Goal: Task Accomplishment & Management: Use online tool/utility

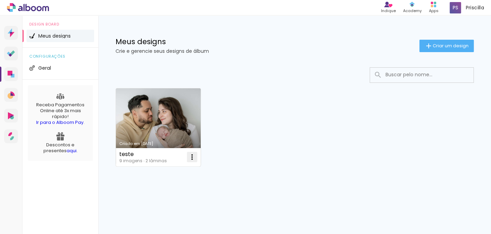
click at [192, 157] on iron-icon at bounding box center [192, 157] width 8 height 8
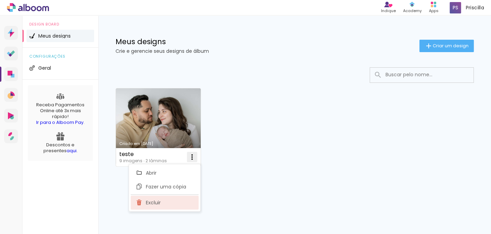
click at [172, 202] on paper-item "Excluir" at bounding box center [165, 203] width 68 height 14
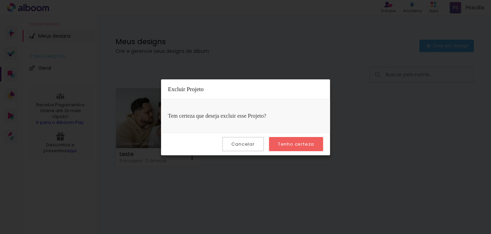
click at [0, 0] on slot "Tenho certeza" at bounding box center [0, 0] width 0 height 0
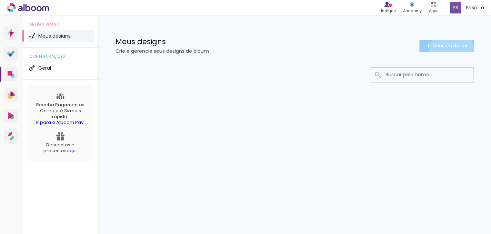
click at [450, 51] on paper-button "Criar um design" at bounding box center [446, 46] width 54 height 12
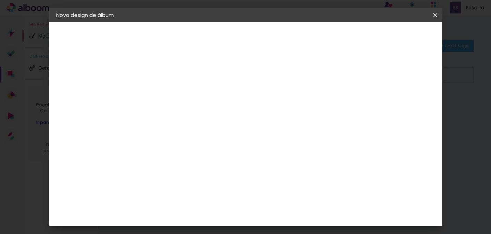
click at [189, 101] on div at bounding box center [168, 93] width 39 height 52
click at [169, 91] on input at bounding box center [169, 92] width 0 height 11
type input "[PERSON_NAME] 2 ANOS"
type paper-input "[PERSON_NAME] 2 ANOS"
click at [0, 0] on slot "Avançar" at bounding box center [0, 0] width 0 height 0
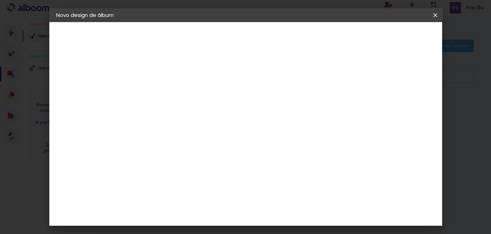
click at [221, 129] on input at bounding box center [187, 131] width 70 height 9
click at [0, 0] on slot "Tamanho Livre" at bounding box center [0, 0] width 0 height 0
click at [0, 0] on slot "Avançar" at bounding box center [0, 0] width 0 height 0
click at [151, 148] on input "30" at bounding box center [147, 147] width 18 height 10
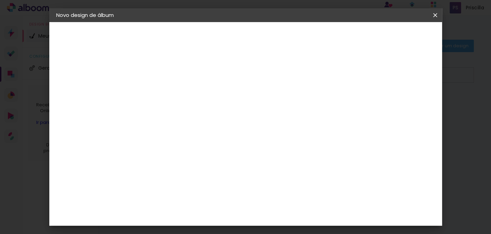
type input "20"
type paper-input "20"
click at [230, 109] on span "30" at bounding box center [229, 108] width 11 height 10
drag, startPoint x: 231, startPoint y: 106, endPoint x: 216, endPoint y: 107, distance: 15.2
click at [216, 107] on div "30 cm" at bounding box center [234, 107] width 108 height 17
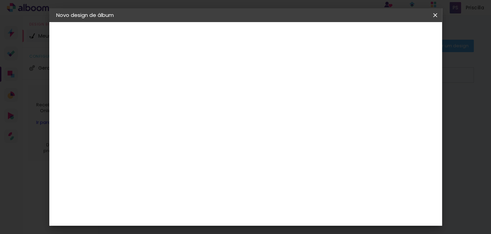
click at [230, 69] on div "30 cm cm cm mm A maioria das encadernadoras sugere 5mm de sangria." at bounding box center [274, 80] width 270 height 55
click at [230, 109] on span "30" at bounding box center [229, 108] width 11 height 10
click at [150, 164] on input "20" at bounding box center [147, 164] width 18 height 10
type input "40"
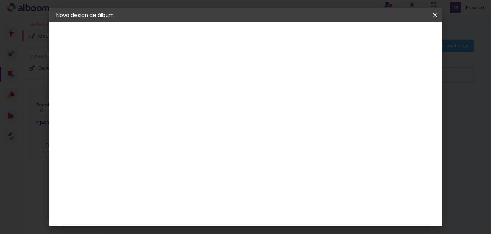
type paper-input "40"
drag, startPoint x: 242, startPoint y: 104, endPoint x: 240, endPoint y: 108, distance: 4.9
click at [242, 105] on span "30" at bounding box center [238, 108] width 11 height 10
drag, startPoint x: 239, startPoint y: 108, endPoint x: 235, endPoint y: 110, distance: 3.9
click at [238, 108] on span "30" at bounding box center [238, 108] width 11 height 10
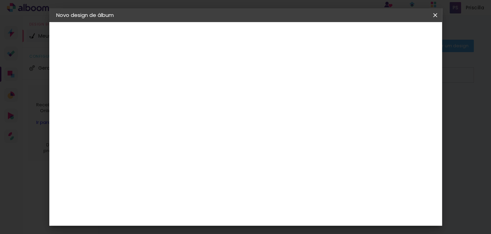
click at [167, 190] on input "40" at bounding box center [165, 188] width 18 height 10
type input "20"
type paper-input "20"
click at [291, 195] on input "60" at bounding box center [284, 194] width 18 height 10
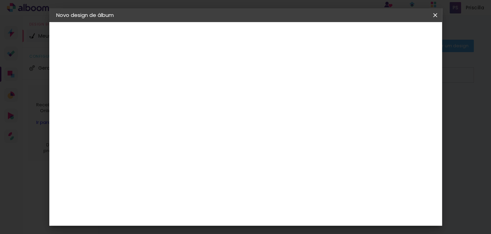
drag, startPoint x: 287, startPoint y: 193, endPoint x: 272, endPoint y: 187, distance: 16.8
click at [275, 194] on input "60" at bounding box center [284, 194] width 18 height 10
type input "40"
type paper-input "40"
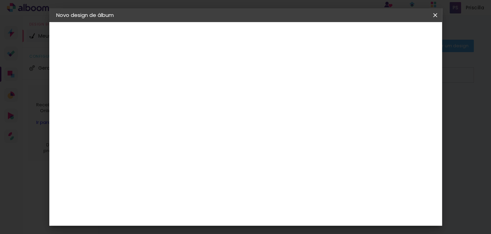
click at [405, 22] on div "mm Mostrar sangria 20 cm cm cm mm A maioria das encadernadoras sugere 5mm de sa…" at bounding box center [274, 22] width 270 height 0
click at [227, 94] on span "20" at bounding box center [230, 96] width 12 height 10
drag, startPoint x: 232, startPoint y: 96, endPoint x: 204, endPoint y: 127, distance: 41.3
click at [212, 101] on div "20 cm" at bounding box center [234, 96] width 108 height 17
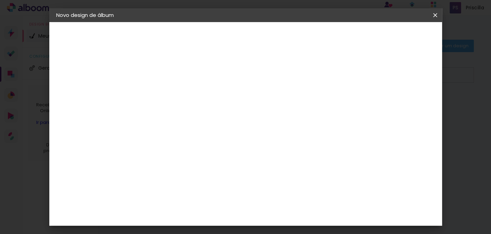
drag, startPoint x: 138, startPoint y: 175, endPoint x: 147, endPoint y: 175, distance: 9.3
click at [139, 22] on quentale-album-spec "Iniciar design Iniciar design" at bounding box center [245, 22] width 393 height 0
click at [150, 174] on input "20" at bounding box center [147, 171] width 18 height 10
click at [245, 66] on div "20 cm cm cm mm A maioria das encadernadoras sugere 5mm de sangria." at bounding box center [274, 38] width 270 height 55
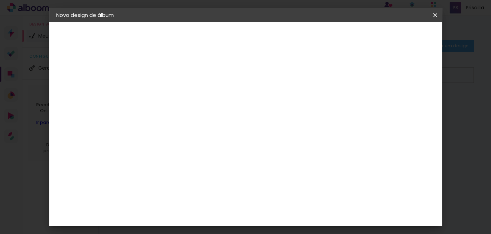
type input "6"
type paper-input "6"
click at [401, 99] on input "6" at bounding box center [397, 104] width 12 height 10
type input "5"
type paper-input "5"
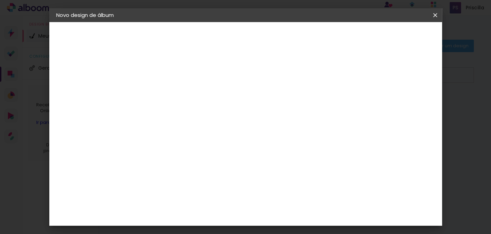
click at [401, 107] on input "5" at bounding box center [398, 104] width 12 height 10
click at [406, 66] on div "20 cm cm cm mm A maioria das encadernadoras sugere 5mm de sangria." at bounding box center [274, 38] width 270 height 55
click at [183, 130] on input at bounding box center [187, 131] width 70 height 9
type input "go"
type paper-input "go"
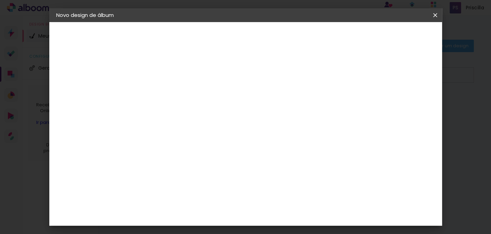
click at [181, 155] on div "Go image" at bounding box center [172, 157] width 17 height 11
click at [0, 0] on slot "Avançar" at bounding box center [0, 0] width 0 height 0
click at [196, 118] on input "text" at bounding box center [182, 120] width 27 height 11
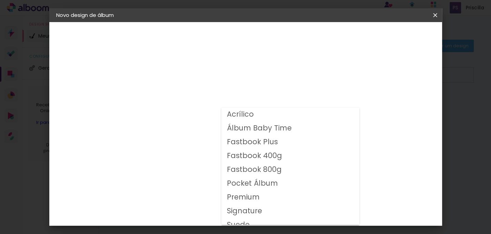
click at [0, 0] on slot "Fastbook 800g" at bounding box center [0, 0] width 0 height 0
type input "Fastbook 800g"
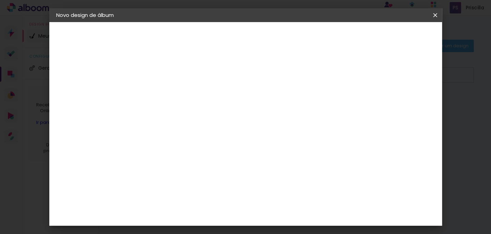
scroll to position [103, 0]
click at [216, 196] on span "20 × 20" at bounding box center [199, 207] width 32 height 22
click at [0, 0] on slot "Avançar" at bounding box center [0, 0] width 0 height 0
click at [322, 36] on span "Iniciar design" at bounding box center [308, 39] width 27 height 10
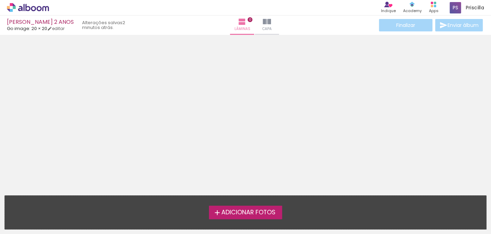
click at [238, 214] on span "Adicionar Fotos" at bounding box center [248, 212] width 54 height 6
click at [0, 0] on input "file" at bounding box center [0, 0] width 0 height 0
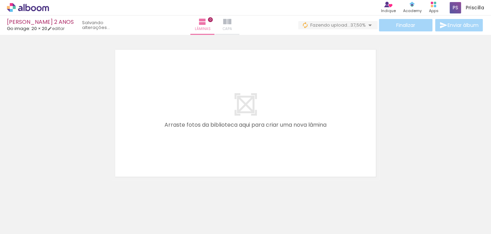
click at [232, 28] on span "Capa" at bounding box center [227, 29] width 9 height 6
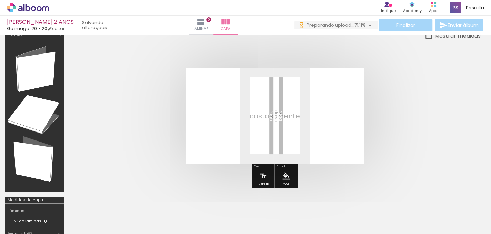
click at [449, 217] on div at bounding box center [455, 210] width 34 height 23
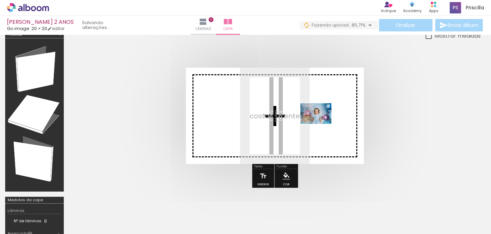
drag, startPoint x: 310, startPoint y: 216, endPoint x: 321, endPoint y: 124, distance: 92.3
click at [321, 124] on quentale-workspace at bounding box center [245, 117] width 491 height 234
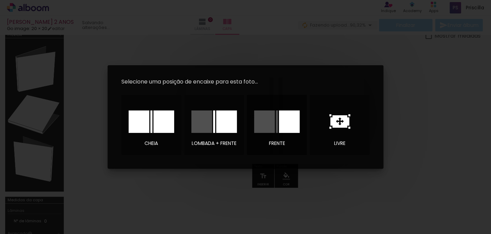
click at [290, 120] on div at bounding box center [289, 121] width 21 height 22
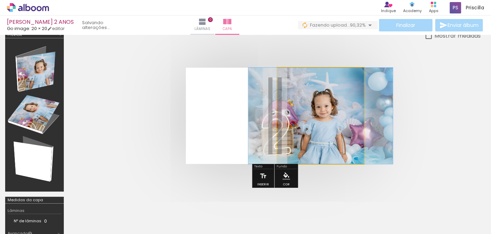
click at [298, 129] on quentale-photo at bounding box center [320, 116] width 87 height 96
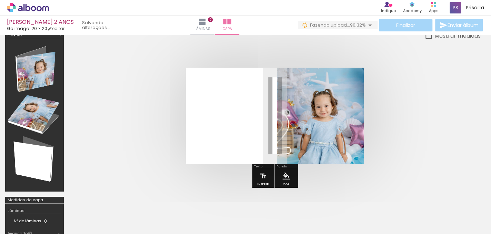
click at [298, 129] on quentale-photo at bounding box center [320, 116] width 87 height 96
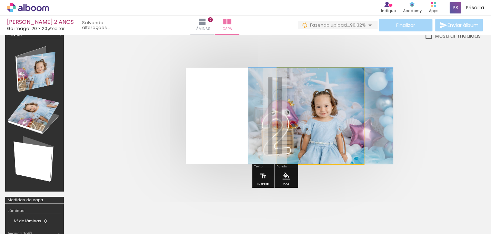
click at [298, 129] on quentale-photo at bounding box center [320, 116] width 87 height 96
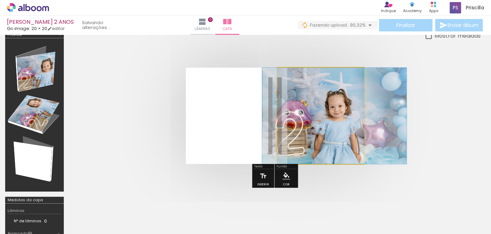
drag, startPoint x: 291, startPoint y: 127, endPoint x: 305, endPoint y: 132, distance: 14.9
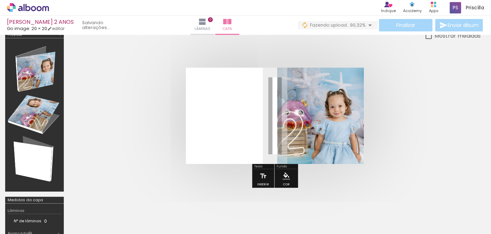
click at [318, 126] on quentale-photo at bounding box center [320, 116] width 87 height 96
drag, startPoint x: 333, startPoint y: 95, endPoint x: 342, endPoint y: 100, distance: 10.1
type paper-slider "100"
click at [342, 100] on quentale-photo at bounding box center [320, 116] width 87 height 96
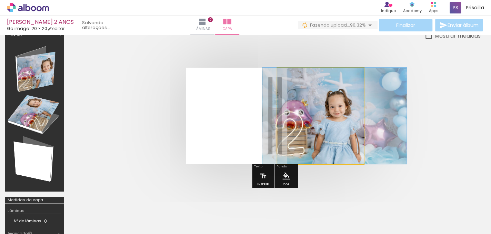
click at [333, 128] on quentale-photo at bounding box center [320, 116] width 87 height 96
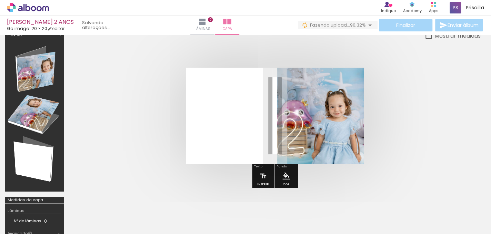
click at [338, 121] on quentale-photo at bounding box center [320, 116] width 87 height 96
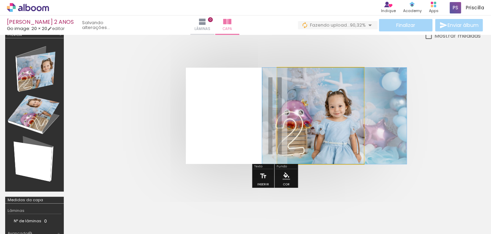
click at [338, 121] on quentale-photo at bounding box center [320, 116] width 87 height 96
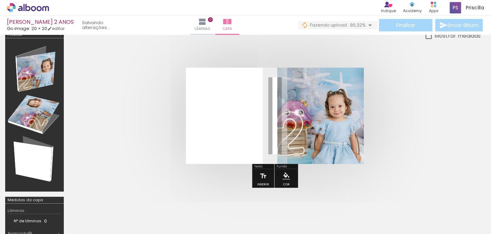
click at [331, 123] on quentale-photo at bounding box center [320, 116] width 87 height 96
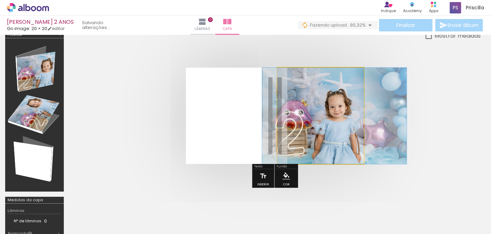
click at [331, 123] on quentale-photo at bounding box center [320, 116] width 87 height 96
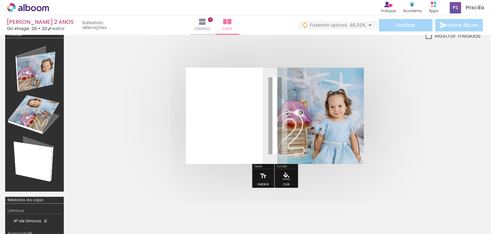
click at [358, 97] on div at bounding box center [358, 95] width 8 height 7
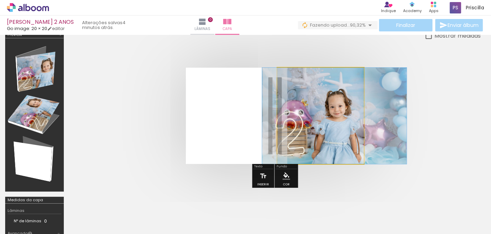
drag, startPoint x: 308, startPoint y: 86, endPoint x: 296, endPoint y: 88, distance: 12.5
type paper-slider "100"
click at [296, 88] on div at bounding box center [314, 85] width 48 height 10
click at [310, 116] on quentale-photo at bounding box center [320, 116] width 87 height 96
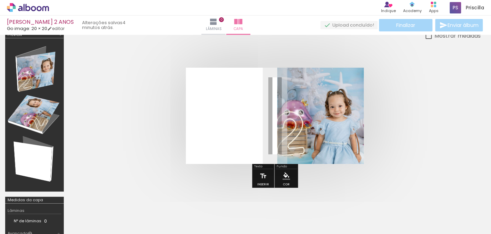
click at [401, 144] on quentale-cover at bounding box center [275, 116] width 357 height 96
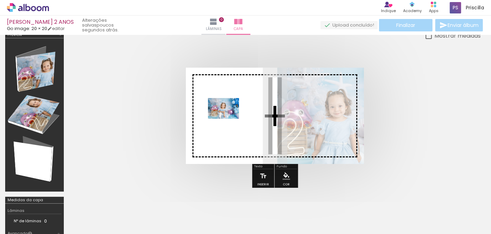
drag, startPoint x: 169, startPoint y: 216, endPoint x: 229, endPoint y: 119, distance: 114.2
click at [229, 119] on quentale-workspace at bounding box center [245, 117] width 491 height 234
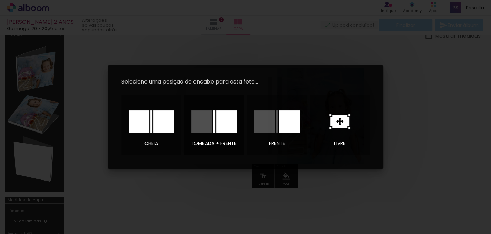
click at [228, 119] on div at bounding box center [226, 121] width 21 height 22
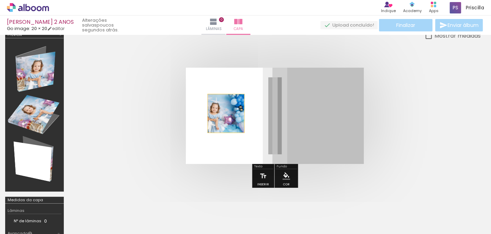
drag, startPoint x: 314, startPoint y: 120, endPoint x: 226, endPoint y: 113, distance: 88.2
click at [226, 113] on quentale-layouter at bounding box center [275, 116] width 178 height 96
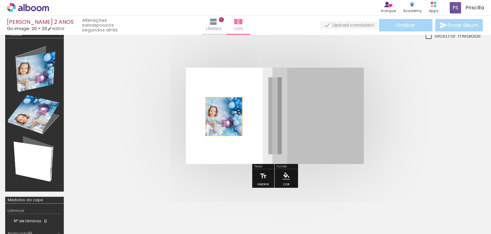
drag, startPoint x: 316, startPoint y: 118, endPoint x: 222, endPoint y: 115, distance: 93.8
click at [223, 116] on quentale-layouter at bounding box center [275, 116] width 178 height 96
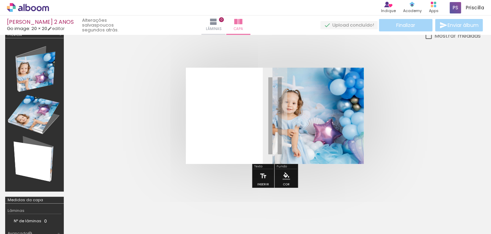
click at [311, 118] on quentale-photo at bounding box center [317, 116] width 91 height 96
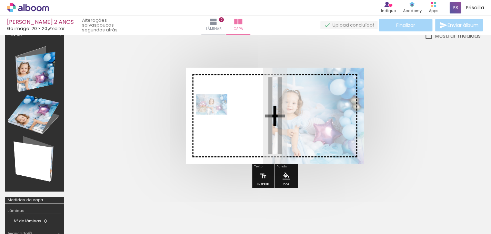
drag, startPoint x: 164, startPoint y: 221, endPoint x: 217, endPoint y: 114, distance: 118.7
click at [217, 114] on quentale-workspace at bounding box center [245, 117] width 491 height 234
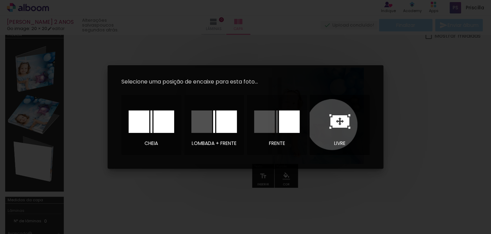
click at [332, 124] on icon at bounding box center [339, 121] width 19 height 12
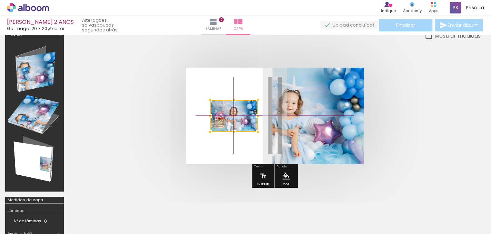
drag, startPoint x: 264, startPoint y: 117, endPoint x: 218, endPoint y: 107, distance: 47.0
click at [218, 107] on div at bounding box center [234, 116] width 48 height 32
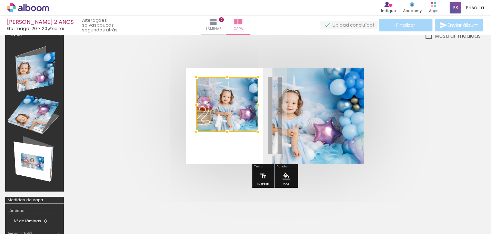
drag, startPoint x: 207, startPoint y: 98, endPoint x: 199, endPoint y: 85, distance: 15.1
click at [199, 85] on div at bounding box center [227, 104] width 62 height 55
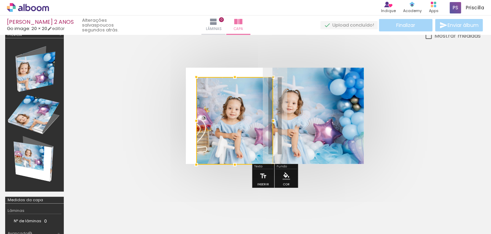
drag, startPoint x: 256, startPoint y: 130, endPoint x: 271, endPoint y: 154, distance: 28.3
click at [271, 154] on div at bounding box center [234, 121] width 77 height 88
click at [384, 124] on quentale-cover at bounding box center [275, 116] width 357 height 96
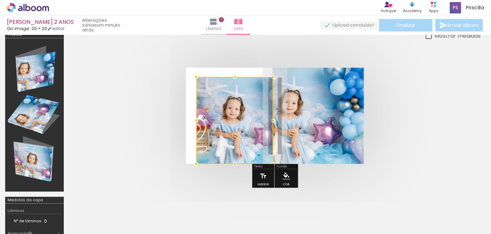
click at [387, 124] on quentale-cover at bounding box center [275, 116] width 357 height 96
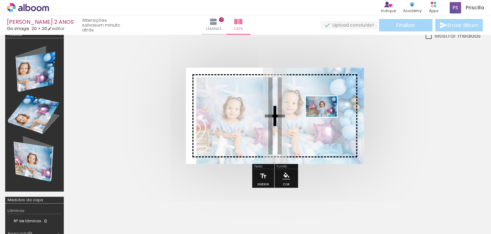
drag, startPoint x: 223, startPoint y: 215, endPoint x: 327, endPoint y: 117, distance: 142.4
click at [327, 117] on quentale-workspace at bounding box center [245, 117] width 491 height 234
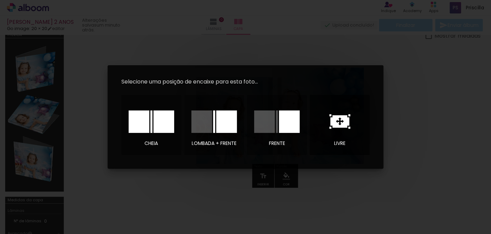
click at [341, 118] on icon at bounding box center [339, 121] width 19 height 12
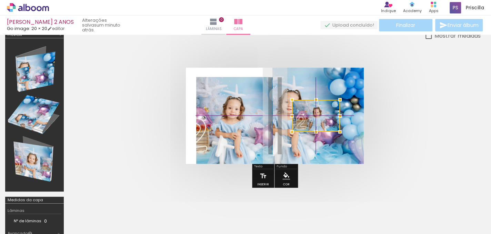
drag, startPoint x: 271, startPoint y: 117, endPoint x: 311, endPoint y: 119, distance: 40.7
click at [311, 119] on div at bounding box center [316, 116] width 48 height 32
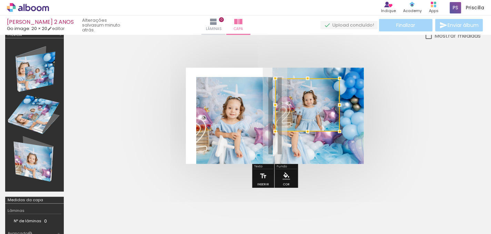
drag, startPoint x: 293, startPoint y: 100, endPoint x: 277, endPoint y: 77, distance: 27.7
click at [277, 77] on div at bounding box center [275, 78] width 14 height 14
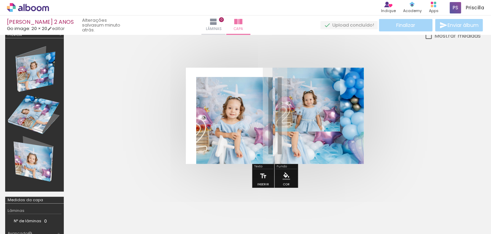
click at [323, 117] on quentale-photo at bounding box center [307, 104] width 64 height 53
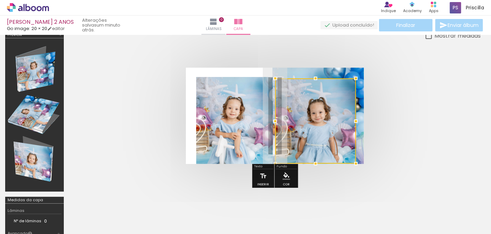
drag, startPoint x: 344, startPoint y: 137, endPoint x: 354, endPoint y: 154, distance: 20.3
click at [354, 154] on div at bounding box center [315, 120] width 81 height 85
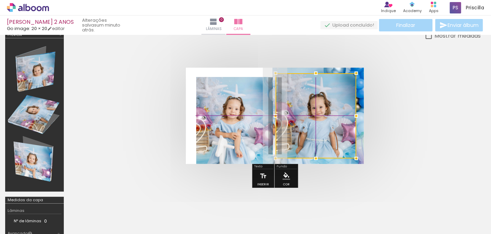
drag, startPoint x: 339, startPoint y: 111, endPoint x: 351, endPoint y: 112, distance: 12.1
click at [351, 112] on div at bounding box center [316, 115] width 81 height 85
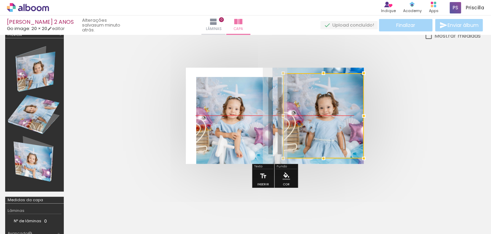
drag, startPoint x: 321, startPoint y: 117, endPoint x: 332, endPoint y: 117, distance: 11.7
click at [336, 118] on div at bounding box center [323, 115] width 81 height 85
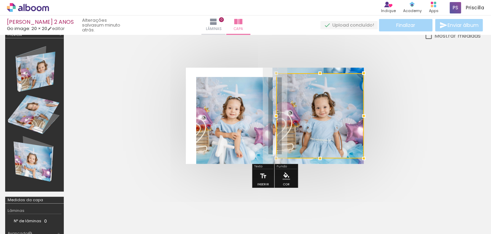
drag, startPoint x: 284, startPoint y: 116, endPoint x: 266, endPoint y: 113, distance: 19.1
click at [269, 114] on div at bounding box center [276, 116] width 14 height 14
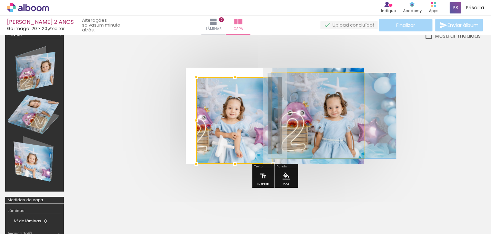
drag, startPoint x: 310, startPoint y: 124, endPoint x: 325, endPoint y: 128, distance: 14.8
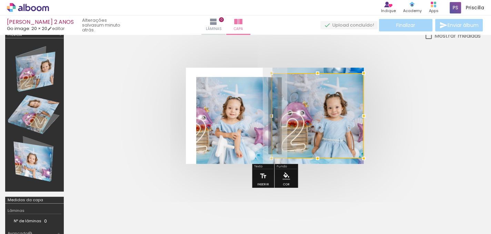
click at [406, 131] on quentale-cover at bounding box center [275, 116] width 357 height 96
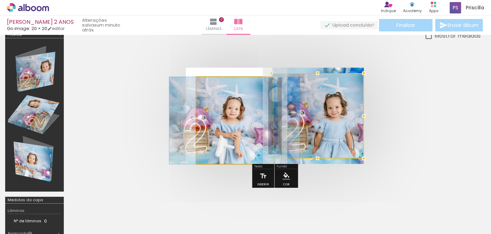
click at [222, 130] on quentale-photo at bounding box center [234, 120] width 77 height 87
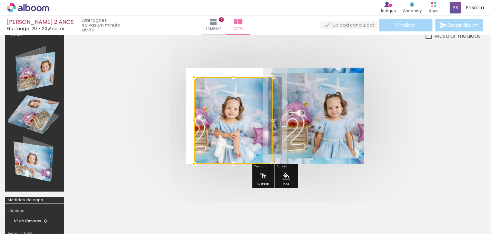
click at [199, 120] on div at bounding box center [194, 120] width 14 height 14
click at [132, 106] on quentale-cover at bounding box center [275, 116] width 357 height 96
click at [155, 115] on quentale-cover at bounding box center [275, 116] width 357 height 96
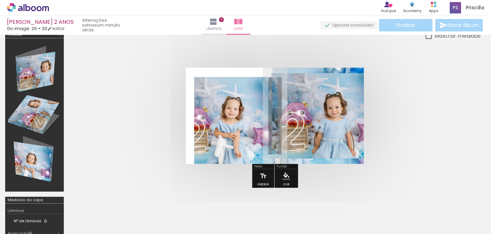
click at [227, 118] on quentale-photo at bounding box center [233, 120] width 79 height 87
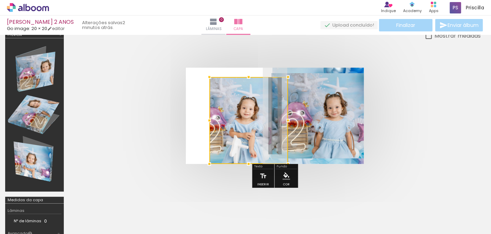
drag, startPoint x: 237, startPoint y: 123, endPoint x: 252, endPoint y: 136, distance: 19.4
click at [252, 136] on div at bounding box center [248, 120] width 79 height 87
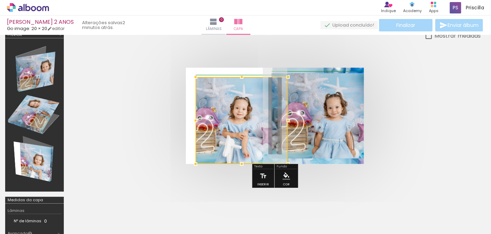
drag, startPoint x: 210, startPoint y: 119, endPoint x: 194, endPoint y: 118, distance: 15.2
click at [194, 118] on div at bounding box center [196, 120] width 14 height 14
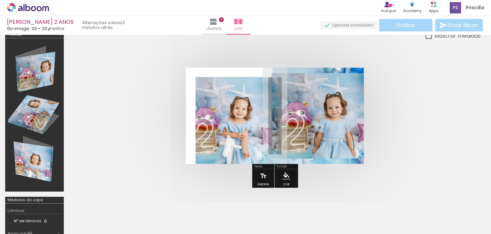
click at [144, 99] on quentale-cover at bounding box center [275, 116] width 357 height 96
click at [140, 100] on quentale-cover at bounding box center [275, 116] width 357 height 96
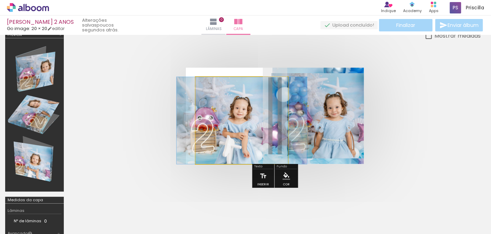
click at [219, 93] on quentale-photo at bounding box center [242, 120] width 92 height 87
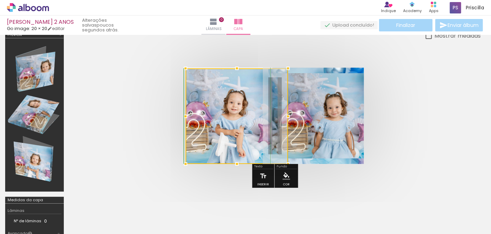
drag, startPoint x: 195, startPoint y: 76, endPoint x: 187, endPoint y: 66, distance: 12.5
click at [187, 66] on div at bounding box center [186, 68] width 14 height 14
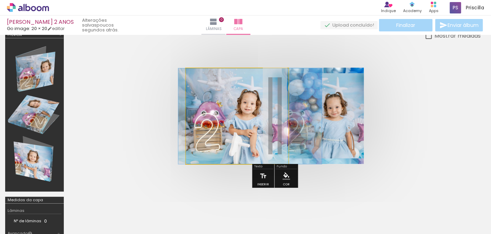
drag, startPoint x: 248, startPoint y: 125, endPoint x: 260, endPoint y: 128, distance: 11.7
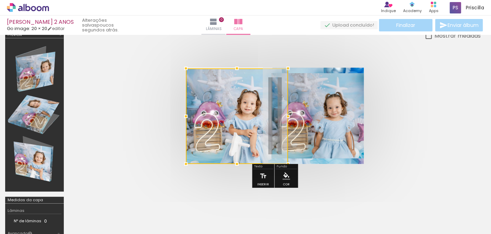
click at [159, 109] on quentale-cover at bounding box center [275, 116] width 357 height 96
drag, startPoint x: 239, startPoint y: 66, endPoint x: 241, endPoint y: 53, distance: 12.9
click at [241, 54] on div at bounding box center [275, 115] width 412 height 151
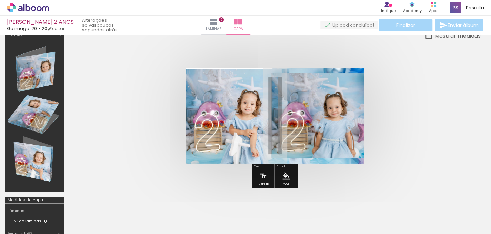
click at [233, 108] on quentale-photo at bounding box center [237, 116] width 103 height 95
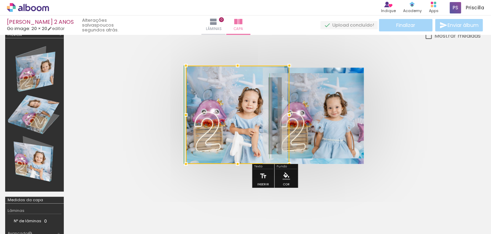
drag, startPoint x: 237, startPoint y: 67, endPoint x: 235, endPoint y: 78, distance: 10.8
click at [235, 78] on div at bounding box center [237, 115] width 103 height 98
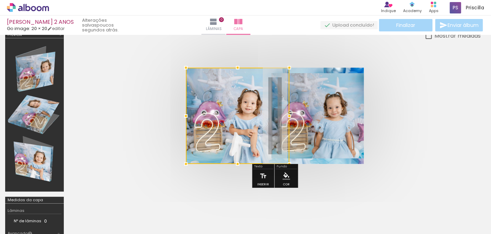
click at [146, 79] on quentale-cover at bounding box center [275, 116] width 357 height 96
click at [236, 106] on div at bounding box center [237, 116] width 103 height 96
drag, startPoint x: 236, startPoint y: 108, endPoint x: 237, endPoint y: 105, distance: 3.6
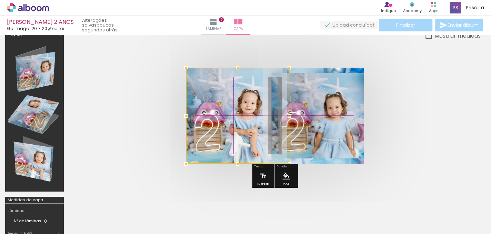
click at [237, 105] on div at bounding box center [237, 116] width 103 height 96
click at [147, 94] on quentale-cover at bounding box center [275, 116] width 357 height 96
click at [430, 144] on quentale-cover at bounding box center [275, 116] width 357 height 96
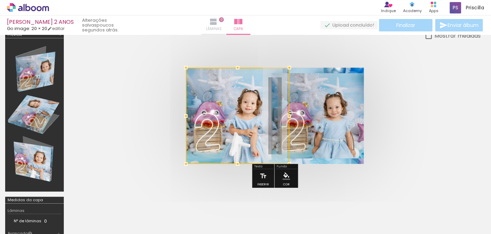
click at [223, 24] on paper-button "Lâminas 0" at bounding box center [213, 25] width 24 height 19
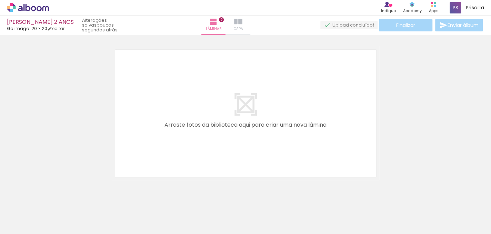
click at [250, 24] on paper-button "Capa" at bounding box center [238, 25] width 24 height 19
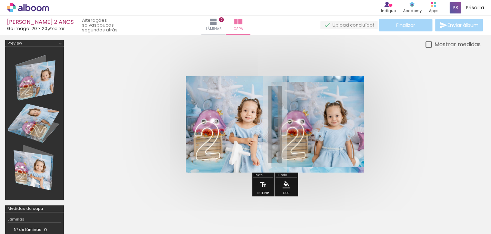
click at [46, 84] on div at bounding box center [35, 123] width 54 height 148
click at [218, 25] on iron-icon at bounding box center [213, 22] width 8 height 8
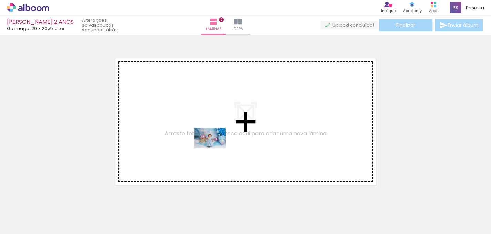
drag, startPoint x: 149, startPoint y: 218, endPoint x: 215, endPoint y: 148, distance: 96.1
click at [215, 148] on quentale-workspace at bounding box center [245, 117] width 491 height 234
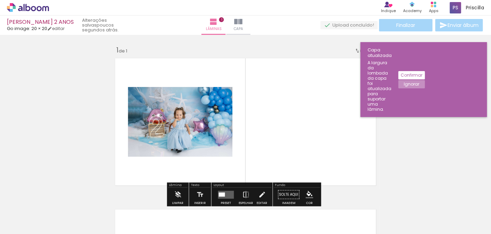
scroll to position [9, 0]
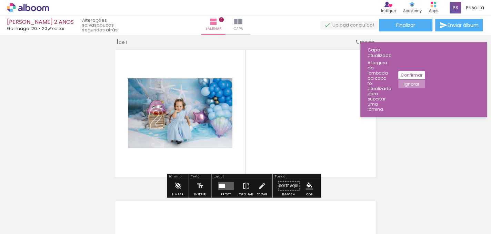
click at [209, 117] on quentale-photo at bounding box center [180, 113] width 104 height 70
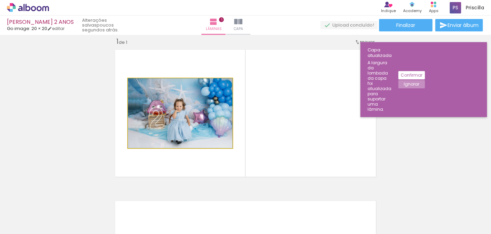
click at [209, 117] on quentale-photo at bounding box center [180, 113] width 104 height 70
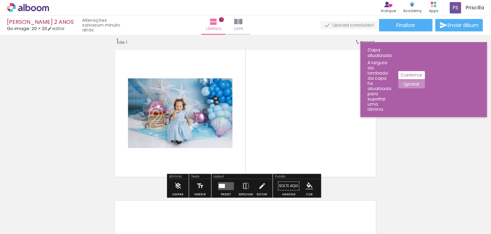
drag, startPoint x: 209, startPoint y: 117, endPoint x: 84, endPoint y: 80, distance: 129.7
click at [84, 80] on div "Inserir lâmina 1 de 1" at bounding box center [245, 180] width 491 height 302
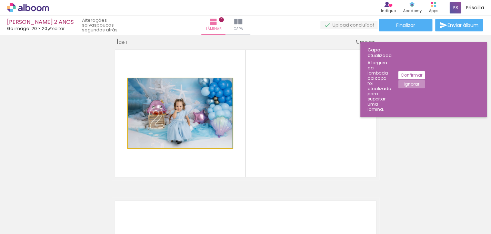
drag, startPoint x: 202, startPoint y: 104, endPoint x: 233, endPoint y: 103, distance: 30.4
click at [233, 103] on quentale-layouter at bounding box center [246, 113] width 268 height 134
click at [174, 116] on quentale-photo at bounding box center [180, 113] width 104 height 70
click at [181, 129] on quentale-photo at bounding box center [180, 113] width 104 height 70
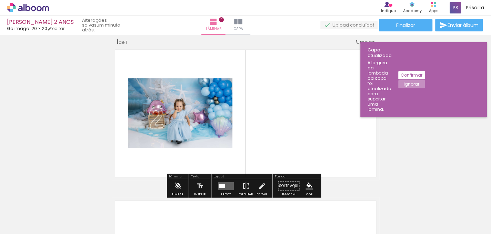
click at [139, 86] on div at bounding box center [144, 85] width 11 height 11
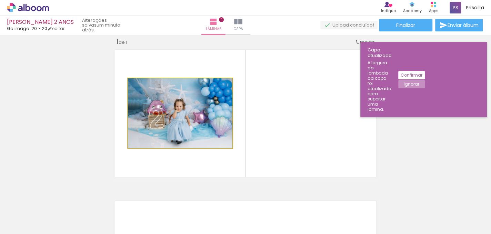
drag, startPoint x: 143, startPoint y: 87, endPoint x: 0, endPoint y: 168, distance: 164.2
click at [0, 170] on div "Inserir lâmina 1 de 1" at bounding box center [245, 180] width 491 height 302
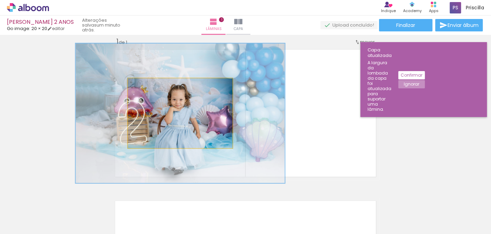
drag, startPoint x: 143, startPoint y: 85, endPoint x: 170, endPoint y: 101, distance: 31.2
click at [170, 101] on quentale-photo at bounding box center [180, 113] width 104 height 70
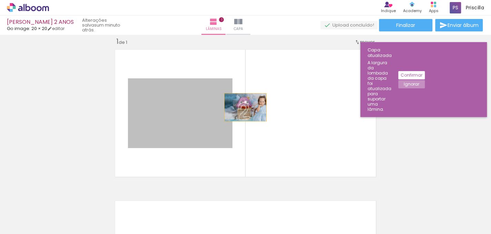
drag, startPoint x: 187, startPoint y: 113, endPoint x: 243, endPoint y: 107, distance: 56.2
click at [243, 107] on quentale-layouter at bounding box center [246, 113] width 268 height 134
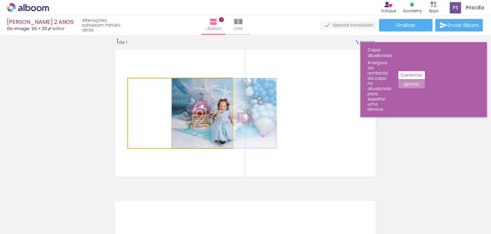
drag, startPoint x: 168, startPoint y: 83, endPoint x: 181, endPoint y: 110, distance: 30.2
click at [132, 86] on div at bounding box center [154, 85] width 48 height 10
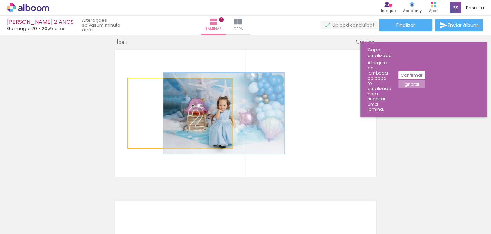
drag, startPoint x: 138, startPoint y: 85, endPoint x: 142, endPoint y: 86, distance: 3.9
click at [142, 86] on div at bounding box center [147, 85] width 11 height 11
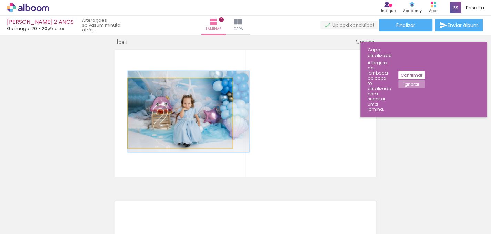
drag, startPoint x: 206, startPoint y: 114, endPoint x: 176, endPoint y: 113, distance: 29.7
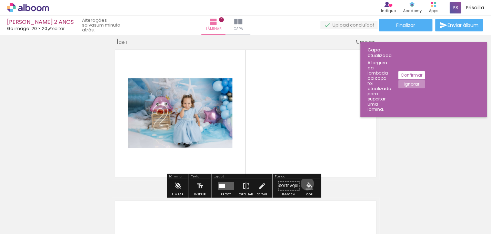
click at [306, 183] on iron-icon "color picker" at bounding box center [310, 186] width 8 height 8
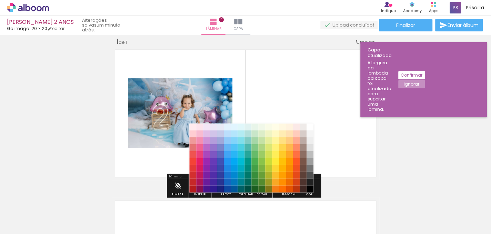
click at [161, 103] on quentale-photo at bounding box center [180, 113] width 104 height 70
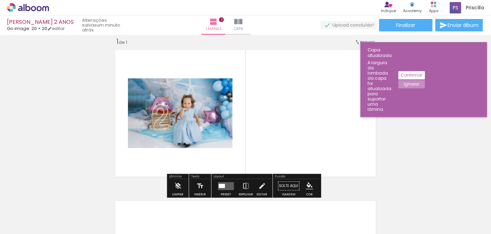
click at [200, 123] on quentale-photo at bounding box center [180, 113] width 104 height 70
drag, startPoint x: 200, startPoint y: 123, endPoint x: 67, endPoint y: 93, distance: 136.4
click at [67, 93] on div "Inserir lâmina 1 de 1" at bounding box center [245, 180] width 491 height 302
click at [203, 107] on quentale-photo at bounding box center [180, 113] width 104 height 70
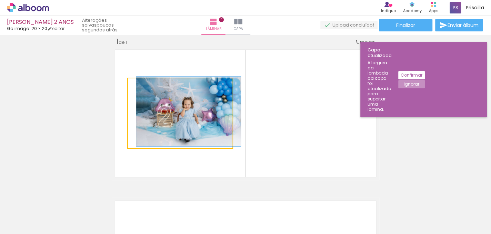
drag, startPoint x: 148, startPoint y: 85, endPoint x: 135, endPoint y: 86, distance: 12.4
type paper-slider "100"
click at [135, 86] on div at bounding box center [154, 85] width 48 height 10
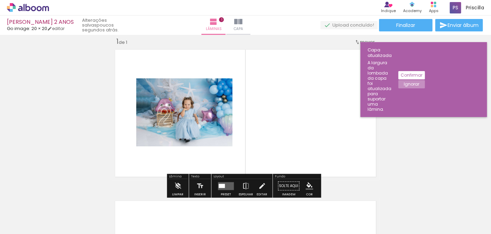
click at [211, 135] on quentale-photo at bounding box center [180, 113] width 104 height 70
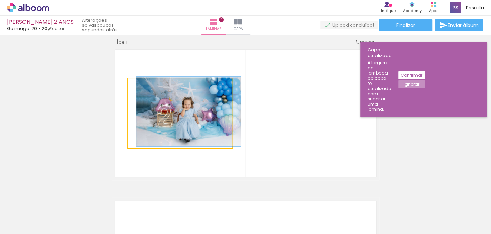
click at [211, 135] on quentale-photo at bounding box center [180, 113] width 104 height 70
click at [0, 0] on div at bounding box center [0, 0] width 0 height 0
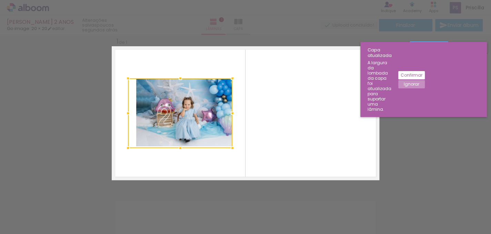
click at [207, 127] on div at bounding box center [180, 113] width 104 height 70
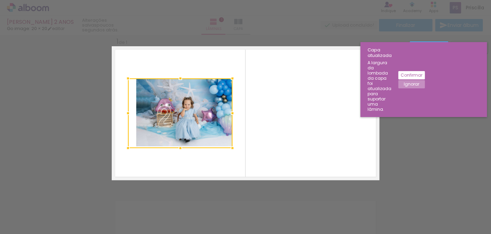
click at [207, 127] on div at bounding box center [180, 113] width 104 height 70
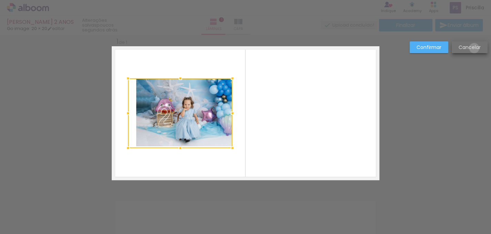
click at [0, 0] on slot "Cancelar" at bounding box center [0, 0] width 0 height 0
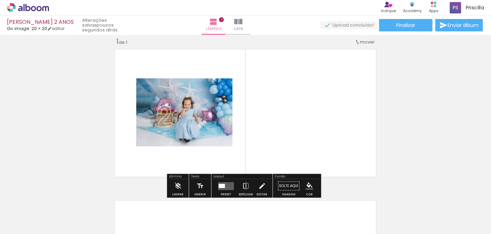
click at [223, 185] on div at bounding box center [222, 185] width 6 height 4
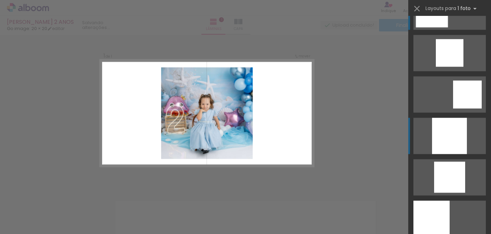
scroll to position [697, 0]
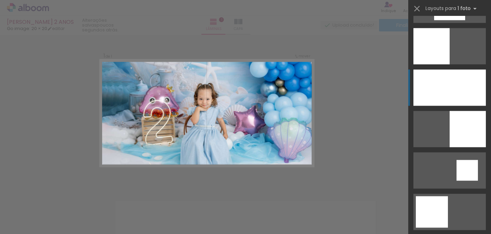
click at [459, 87] on div at bounding box center [449, 87] width 72 height 36
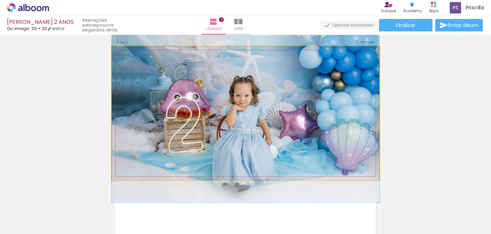
click at [276, 112] on quentale-photo at bounding box center [246, 113] width 268 height 134
drag, startPoint x: 128, startPoint y: 55, endPoint x: 112, endPoint y: 53, distance: 16.7
click at [114, 53] on div at bounding box center [138, 53] width 48 height 10
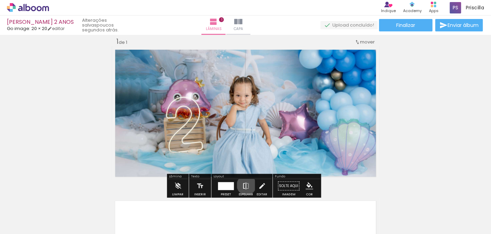
click at [245, 184] on iron-icon at bounding box center [246, 186] width 8 height 14
click at [258, 186] on iron-icon at bounding box center [262, 186] width 8 height 14
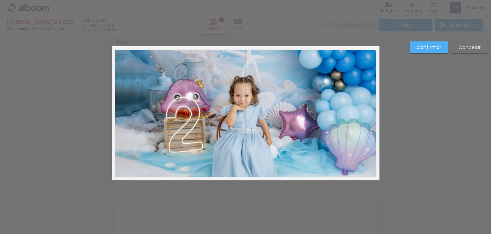
click at [0, 0] on slot "Cancelar" at bounding box center [0, 0] width 0 height 0
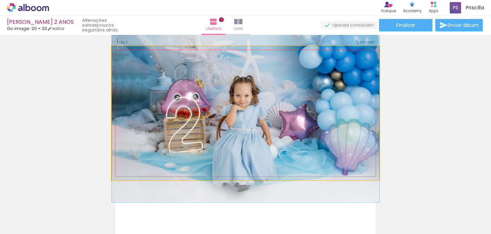
click at [319, 78] on quentale-photo at bounding box center [246, 113] width 268 height 134
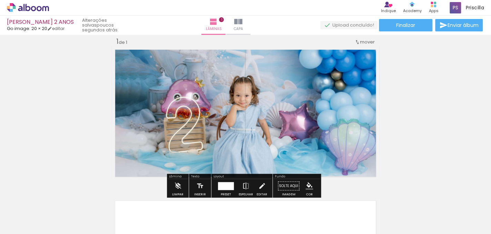
click at [319, 78] on quentale-photo at bounding box center [246, 113] width 268 height 134
drag, startPoint x: 319, startPoint y: 78, endPoint x: 301, endPoint y: 80, distance: 18.0
click at [301, 80] on quentale-photo at bounding box center [246, 113] width 268 height 134
click at [306, 184] on iron-icon "color picker" at bounding box center [310, 186] width 8 height 8
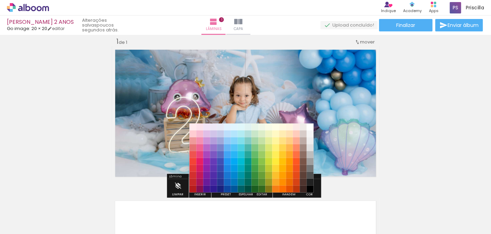
click at [430, 133] on div "Inserir lâmina 1 de 1" at bounding box center [245, 180] width 491 height 302
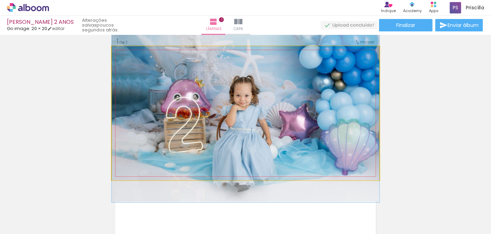
click at [243, 140] on quentale-photo at bounding box center [246, 113] width 268 height 134
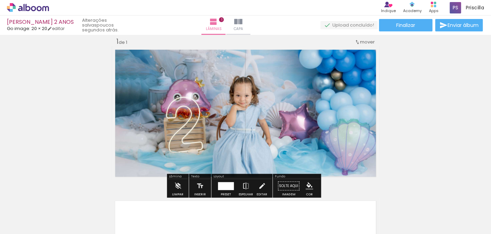
click at [243, 140] on quentale-photo at bounding box center [246, 113] width 268 height 134
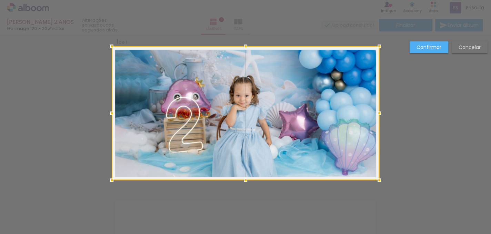
click at [243, 140] on div at bounding box center [246, 113] width 268 height 134
click at [0, 0] on slot "Cancelar" at bounding box center [0, 0] width 0 height 0
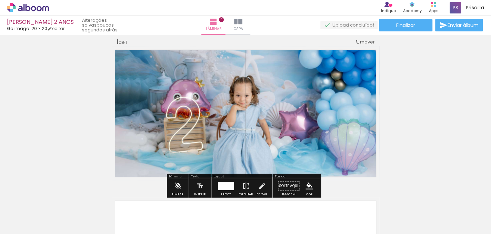
click at [425, 129] on div "Inserir lâmina 1 de 1" at bounding box center [245, 180] width 491 height 302
click at [0, 0] on slot "P&B" at bounding box center [0, 0] width 0 height 0
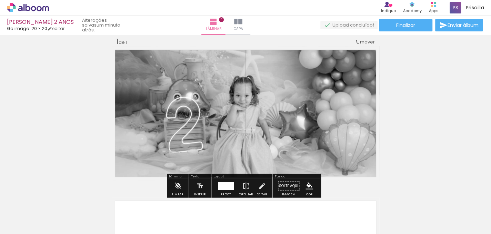
click at [0, 0] on slot "P&B" at bounding box center [0, 0] width 0 height 0
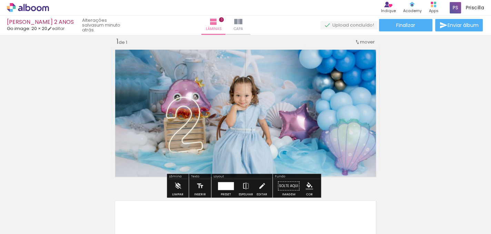
click at [0, 0] on slot "P&B" at bounding box center [0, 0] width 0 height 0
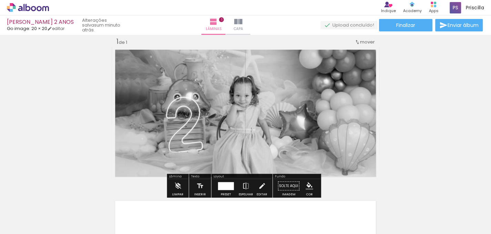
click at [0, 0] on slot "P&B" at bounding box center [0, 0] width 0 height 0
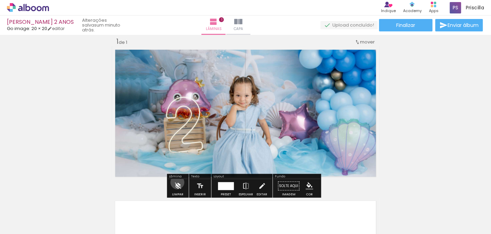
click at [177, 182] on iron-icon at bounding box center [178, 186] width 8 height 14
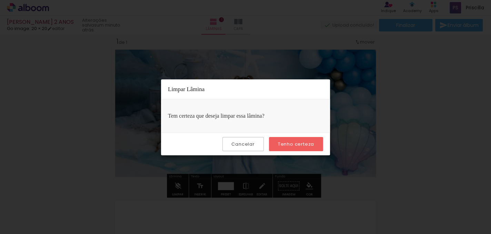
click at [0, 0] on slot "Cancelar" at bounding box center [0, 0] width 0 height 0
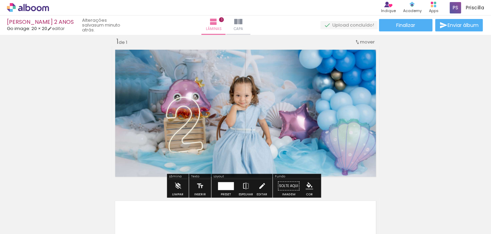
click at [259, 187] on iron-icon at bounding box center [262, 186] width 8 height 14
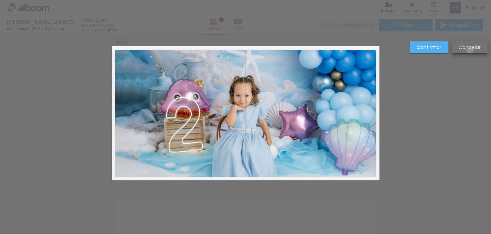
click at [0, 0] on slot "Cancelar" at bounding box center [0, 0] width 0 height 0
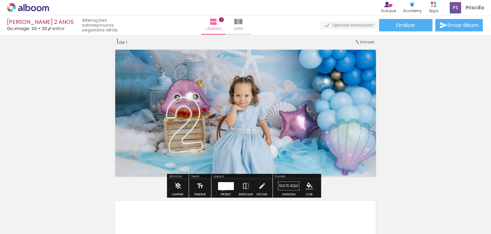
click at [221, 188] on div at bounding box center [226, 186] width 16 height 8
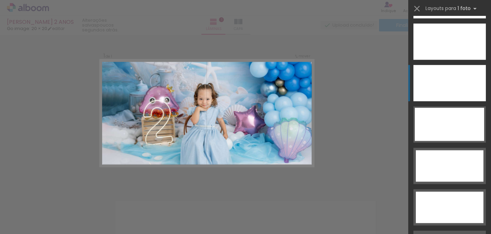
scroll to position [2051, 0]
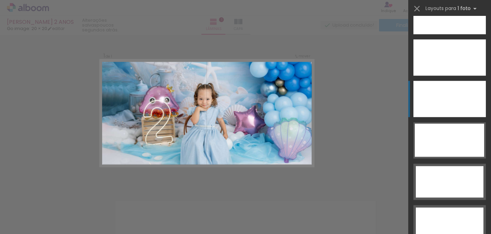
click at [438, 101] on div at bounding box center [449, 99] width 72 height 36
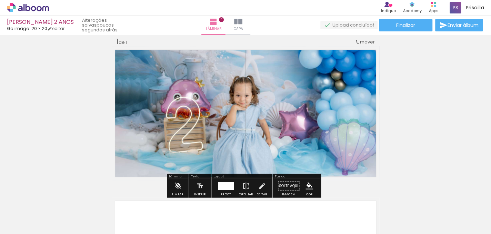
click at [192, 217] on div at bounding box center [184, 210] width 23 height 34
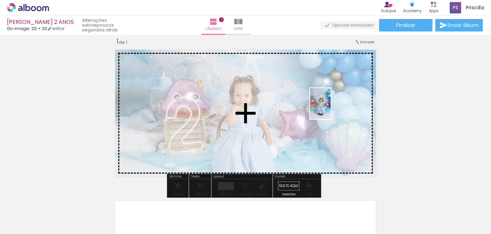
drag, startPoint x: 188, startPoint y: 221, endPoint x: 331, endPoint y: 109, distance: 182.2
click at [331, 109] on quentale-workspace at bounding box center [245, 117] width 491 height 234
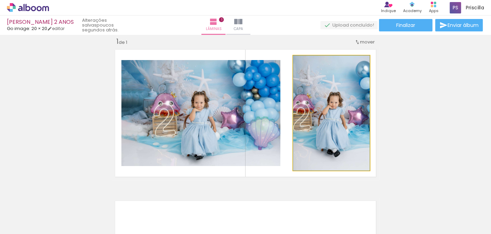
click at [324, 127] on quentale-photo at bounding box center [331, 113] width 77 height 115
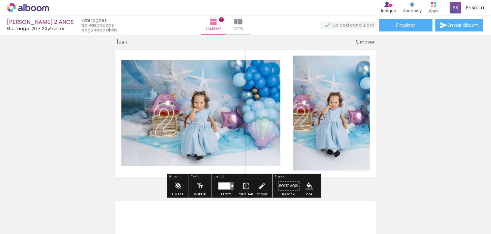
drag, startPoint x: 324, startPoint y: 127, endPoint x: 414, endPoint y: 85, distance: 99.2
click at [414, 85] on div "Inserir lâmina 1 de 1" at bounding box center [245, 180] width 491 height 302
click at [325, 93] on quentale-photo at bounding box center [331, 113] width 77 height 115
click at [281, 183] on paper-button "Solte aqui Imagem" at bounding box center [288, 188] width 25 height 18
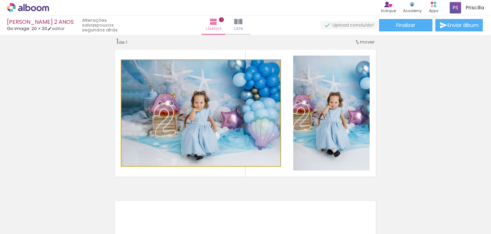
drag, startPoint x: 227, startPoint y: 134, endPoint x: 219, endPoint y: 107, distance: 28.5
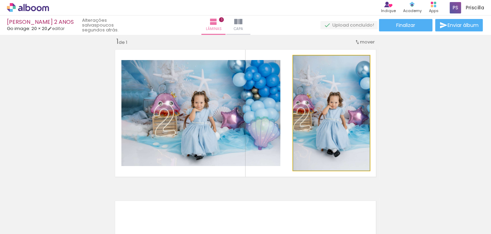
drag, startPoint x: 332, startPoint y: 113, endPoint x: 318, endPoint y: 120, distance: 15.7
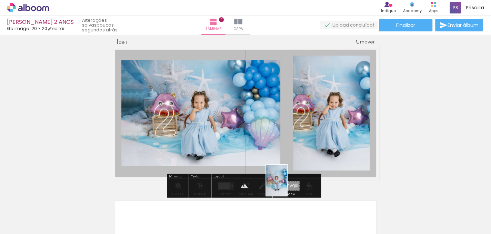
drag, startPoint x: 112, startPoint y: 217, endPoint x: 287, endPoint y: 185, distance: 178.1
click at [287, 185] on quentale-workspace at bounding box center [245, 117] width 491 height 234
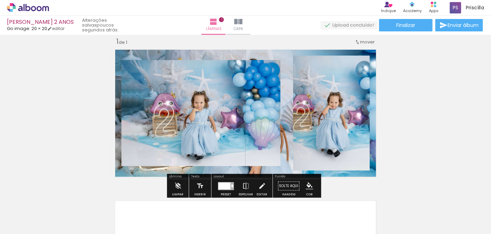
click at [258, 145] on quentale-photo at bounding box center [200, 113] width 159 height 106
click at [177, 184] on iron-icon at bounding box center [178, 186] width 8 height 14
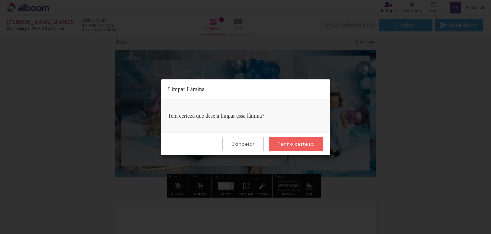
click at [0, 0] on slot "Tenho certeza" at bounding box center [0, 0] width 0 height 0
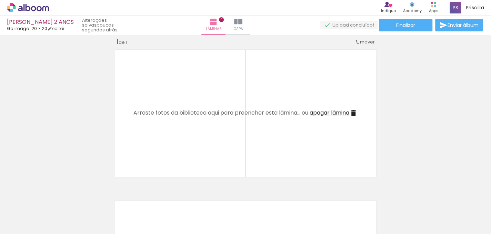
click at [408, 127] on div "Inserir lâmina 1 de 1" at bounding box center [245, 180] width 491 height 302
drag, startPoint x: 144, startPoint y: 218, endPoint x: 156, endPoint y: 226, distance: 14.6
click at [156, 222] on div at bounding box center [146, 210] width 34 height 23
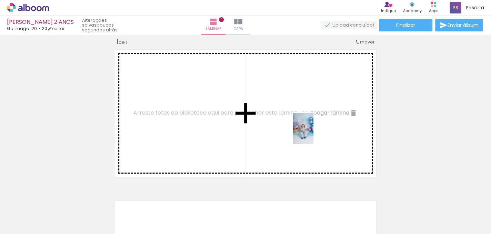
drag, startPoint x: 113, startPoint y: 222, endPoint x: 313, endPoint y: 133, distance: 218.8
click at [313, 133] on quentale-workspace at bounding box center [245, 117] width 491 height 234
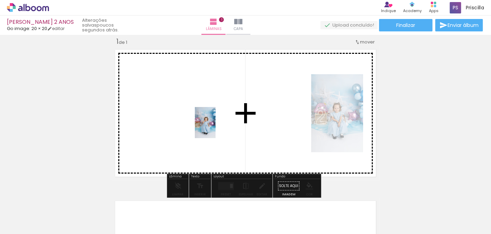
drag, startPoint x: 184, startPoint y: 220, endPoint x: 207, endPoint y: 128, distance: 95.1
click at [207, 128] on quentale-workspace at bounding box center [245, 117] width 491 height 234
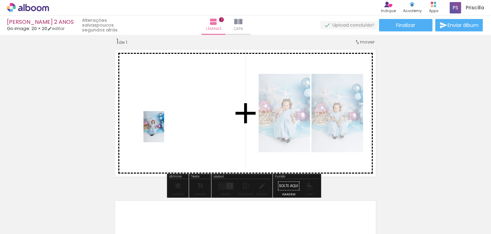
drag, startPoint x: 302, startPoint y: 218, endPoint x: 164, endPoint y: 132, distance: 162.5
click at [164, 132] on quentale-workspace at bounding box center [245, 117] width 491 height 234
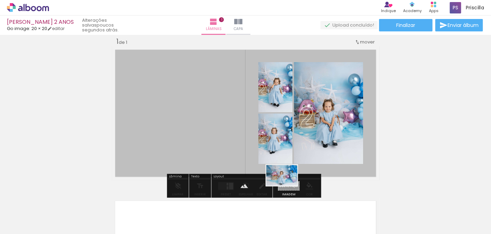
drag, startPoint x: 154, startPoint y: 216, endPoint x: 287, endPoint y: 186, distance: 135.9
click at [287, 186] on quentale-workspace at bounding box center [245, 117] width 491 height 234
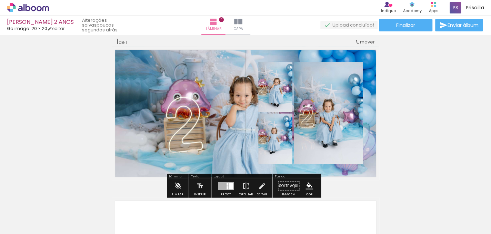
click at [436, 102] on div "Inserir lâmina 1 de 1" at bounding box center [245, 180] width 491 height 302
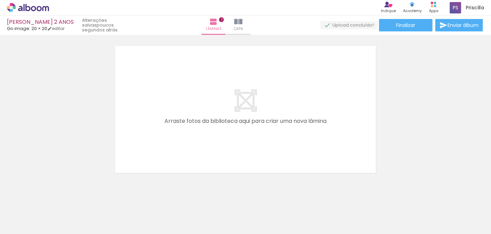
scroll to position [173, 0]
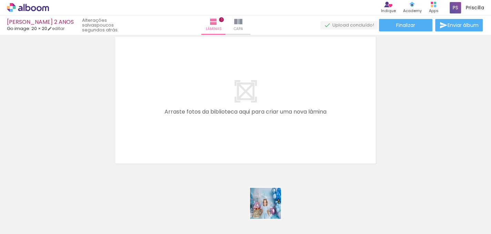
drag, startPoint x: 267, startPoint y: 214, endPoint x: 230, endPoint y: 203, distance: 38.9
click at [268, 146] on quentale-workspace at bounding box center [245, 117] width 491 height 234
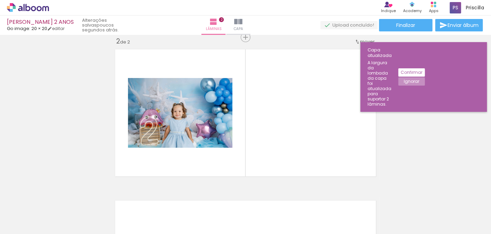
scroll to position [160, 0]
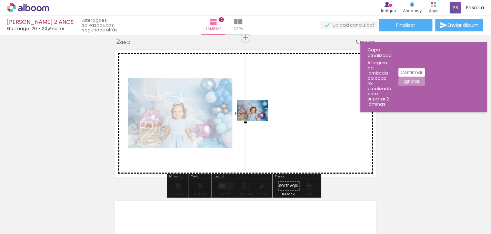
drag, startPoint x: 226, startPoint y: 205, endPoint x: 258, endPoint y: 121, distance: 90.4
click at [258, 121] on quentale-workspace at bounding box center [245, 117] width 491 height 234
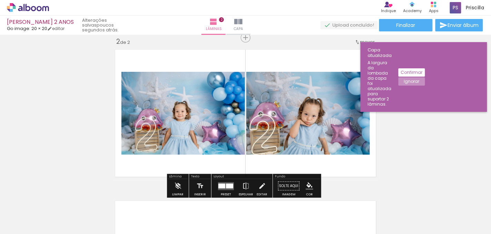
click at [409, 132] on div "Inserir lâmina 1 de 2 Inserir lâmina 2 de 2" at bounding box center [245, 104] width 491 height 453
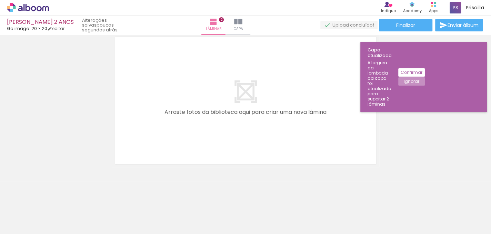
scroll to position [324, 0]
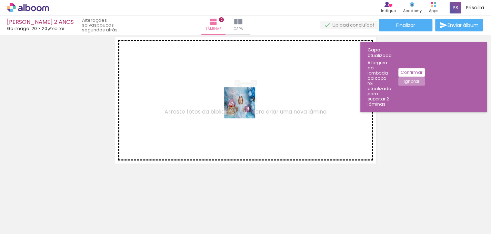
drag, startPoint x: 345, startPoint y: 216, endPoint x: 245, endPoint y: 108, distance: 147.6
click at [245, 108] on quentale-workspace at bounding box center [245, 117] width 491 height 234
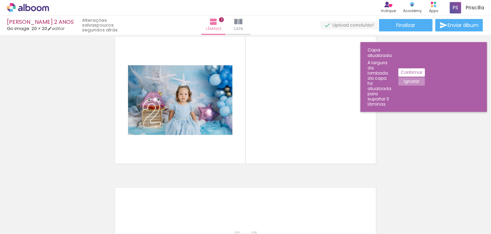
scroll to position [314, 0]
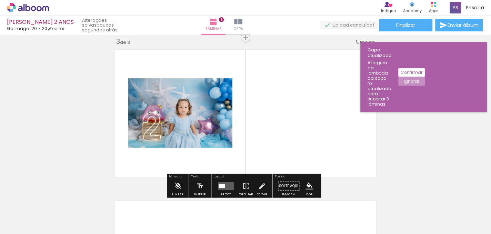
scroll to position [2051, 0]
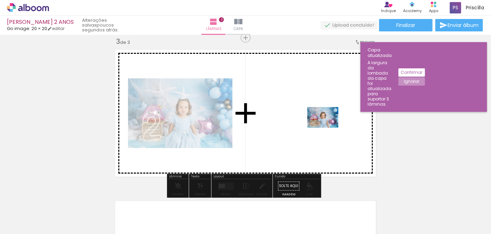
drag, startPoint x: 420, startPoint y: 221, endPoint x: 324, endPoint y: 123, distance: 137.3
click at [324, 123] on quentale-workspace at bounding box center [245, 117] width 491 height 234
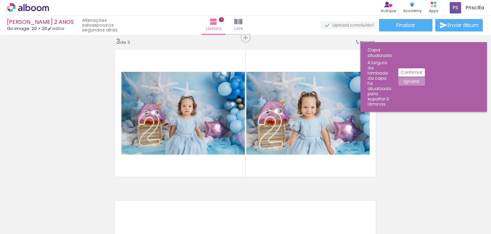
scroll to position [0, 0]
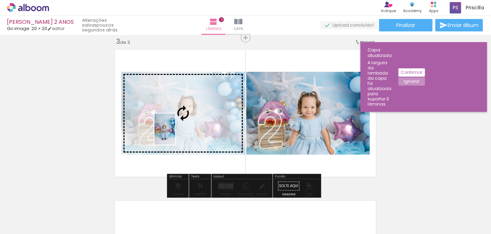
drag, startPoint x: 72, startPoint y: 218, endPoint x: 175, endPoint y: 134, distance: 132.8
click at [175, 134] on quentale-workspace at bounding box center [245, 117] width 491 height 234
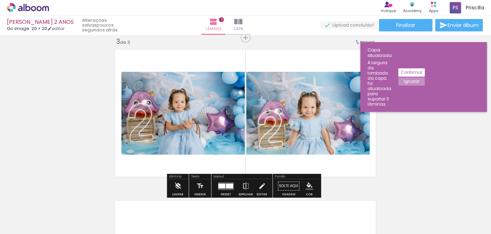
click at [177, 186] on iron-icon at bounding box center [178, 186] width 8 height 14
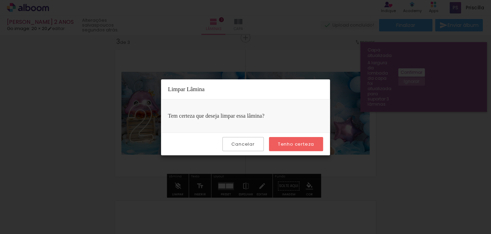
click at [0, 0] on slot "Tenho certeza" at bounding box center [0, 0] width 0 height 0
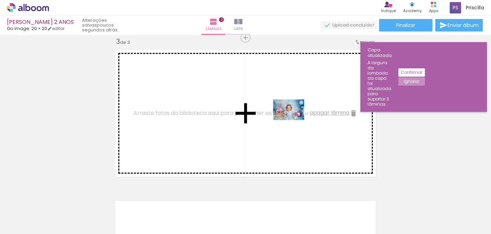
drag, startPoint x: 421, startPoint y: 221, endPoint x: 294, endPoint y: 120, distance: 162.7
click at [294, 120] on quentale-workspace at bounding box center [245, 117] width 491 height 234
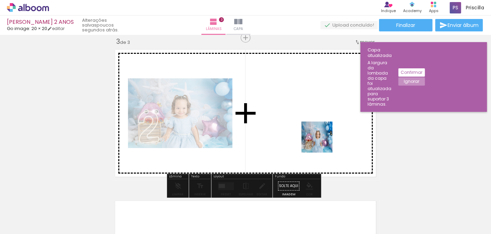
drag, startPoint x: 341, startPoint y: 216, endPoint x: 311, endPoint y: 122, distance: 99.2
click at [311, 122] on quentale-workspace at bounding box center [245, 117] width 491 height 234
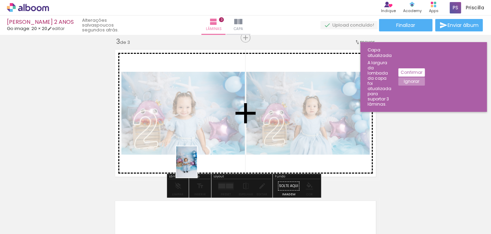
drag, startPoint x: 67, startPoint y: 221, endPoint x: 196, endPoint y: 167, distance: 139.7
click at [196, 167] on quentale-workspace at bounding box center [245, 117] width 491 height 234
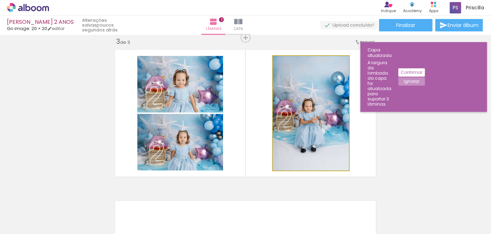
click at [319, 130] on quentale-photo at bounding box center [311, 113] width 76 height 114
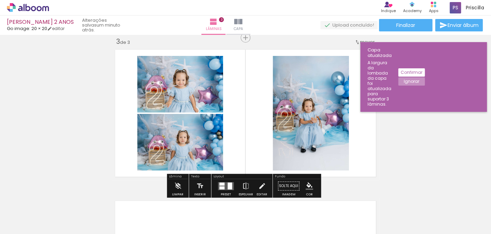
click at [422, 123] on div "Inserir lâmina 1 de 3 Inserir lâmina 2 de 3 Inserir lâmina 3 de 3" at bounding box center [245, 29] width 491 height 604
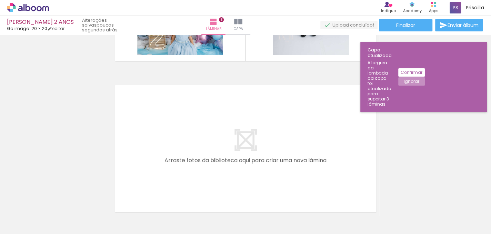
scroll to position [449, 0]
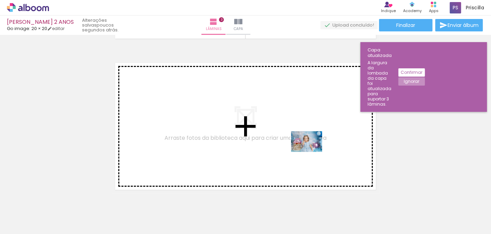
drag, startPoint x: 376, startPoint y: 217, endPoint x: 312, endPoint y: 152, distance: 91.9
click at [312, 152] on quentale-workspace at bounding box center [245, 117] width 491 height 234
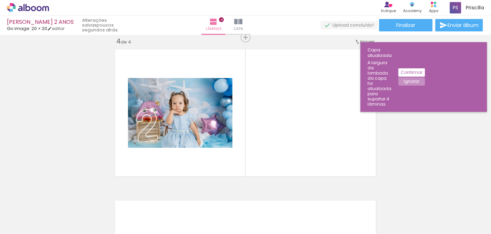
scroll to position [0, 295]
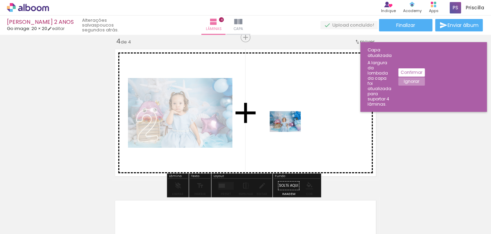
drag, startPoint x: 203, startPoint y: 216, endPoint x: 290, endPoint y: 132, distance: 121.0
click at [290, 132] on quentale-workspace at bounding box center [245, 117] width 491 height 234
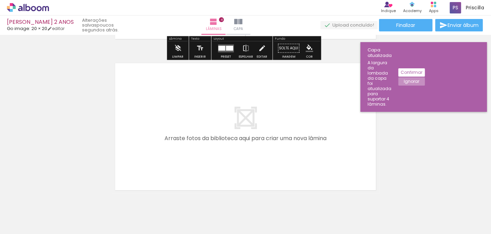
scroll to position [600, 0]
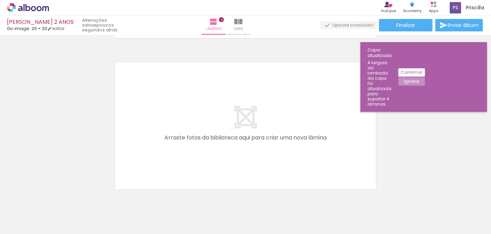
scroll to position [0, 295]
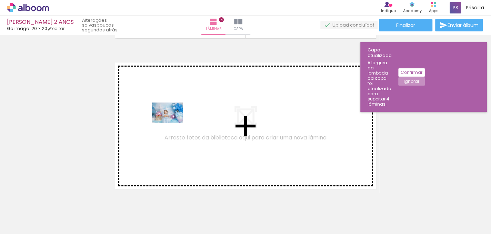
drag, startPoint x: 231, startPoint y: 213, endPoint x: 172, endPoint y: 123, distance: 107.3
click at [172, 123] on quentale-workspace at bounding box center [245, 117] width 491 height 234
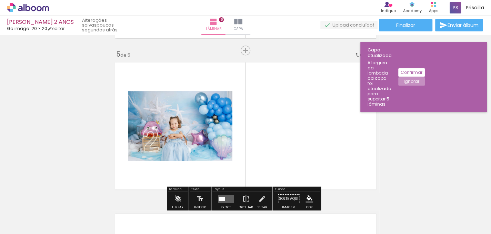
scroll to position [613, 0]
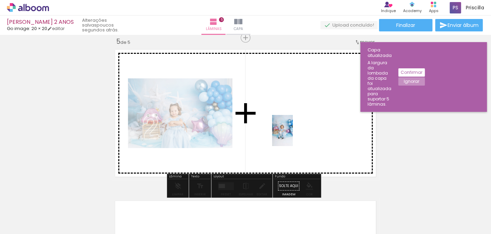
drag, startPoint x: 281, startPoint y: 221, endPoint x: 293, endPoint y: 136, distance: 86.0
click at [293, 136] on quentale-workspace at bounding box center [245, 117] width 491 height 234
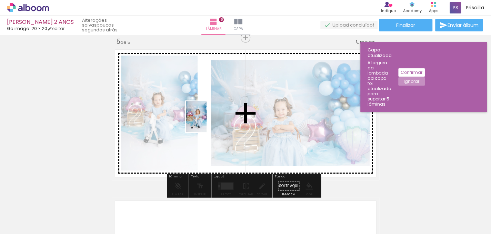
drag, startPoint x: 356, startPoint y: 216, endPoint x: 207, endPoint y: 122, distance: 176.4
click at [207, 122] on quentale-workspace at bounding box center [245, 117] width 491 height 234
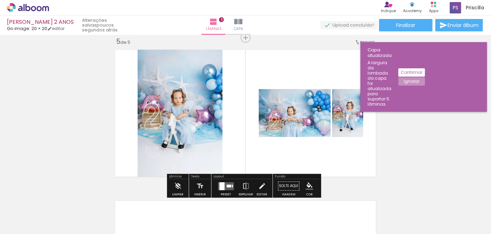
click at [227, 184] on div at bounding box center [229, 185] width 4 height 3
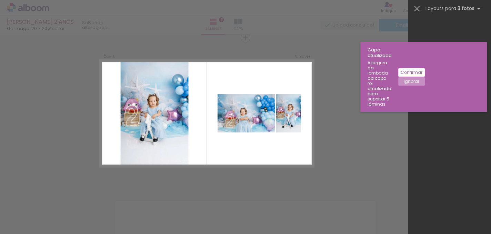
scroll to position [0, 0]
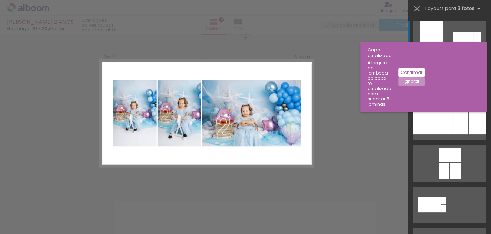
click at [457, 87] on div at bounding box center [464, 80] width 33 height 22
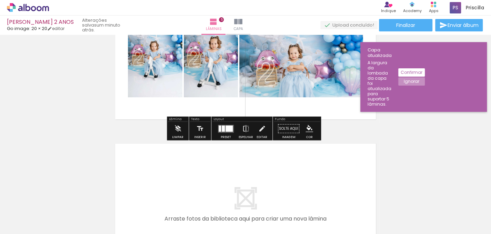
scroll to position [716, 0]
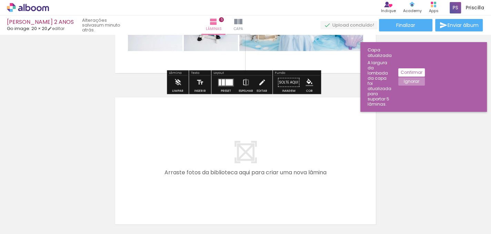
click at [266, 133] on quentale-layouter at bounding box center [246, 161] width 268 height 134
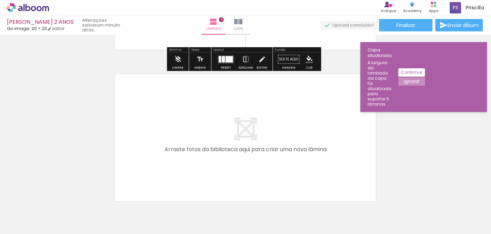
scroll to position [751, 0]
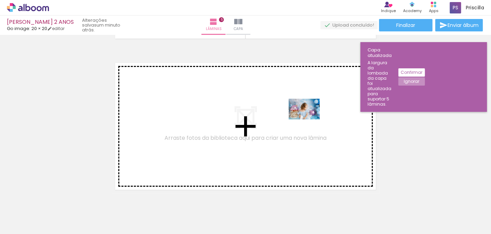
drag, startPoint x: 430, startPoint y: 215, endPoint x: 309, endPoint y: 119, distance: 154.4
click at [309, 119] on quentale-workspace at bounding box center [245, 117] width 491 height 234
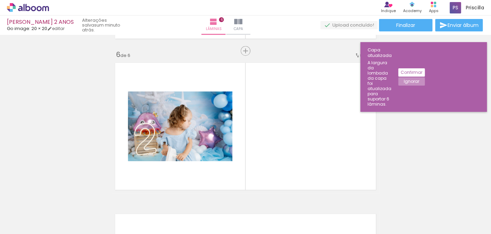
scroll to position [764, 0]
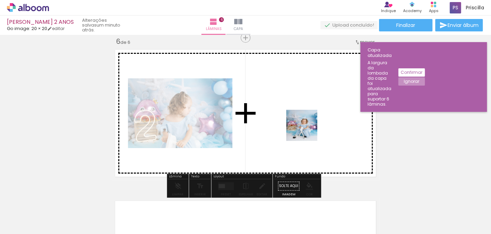
drag, startPoint x: 397, startPoint y: 216, endPoint x: 302, endPoint y: 124, distance: 131.4
click at [302, 124] on quentale-workspace at bounding box center [245, 117] width 491 height 234
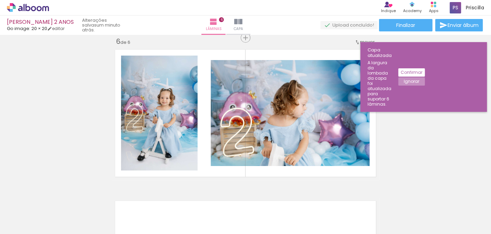
scroll to position [0, 519]
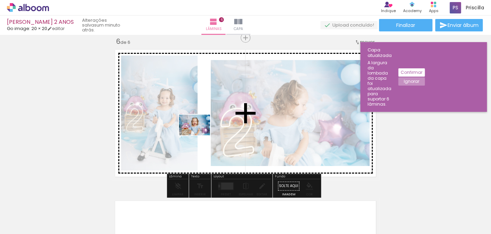
drag, startPoint x: 288, startPoint y: 218, endPoint x: 200, endPoint y: 135, distance: 121.0
click at [200, 135] on quentale-workspace at bounding box center [245, 117] width 491 height 234
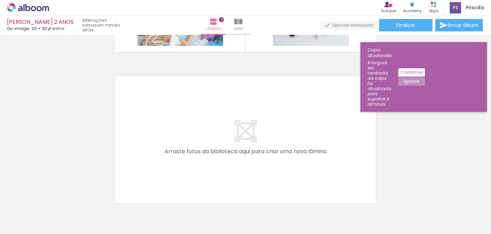
scroll to position [893, 0]
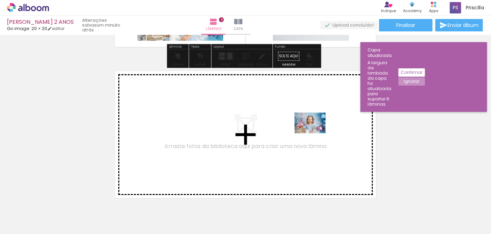
drag, startPoint x: 332, startPoint y: 208, endPoint x: 315, endPoint y: 133, distance: 77.0
click at [315, 133] on quentale-workspace at bounding box center [245, 117] width 491 height 234
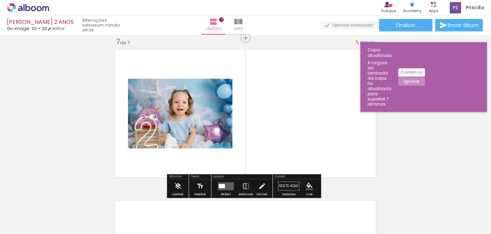
scroll to position [915, 0]
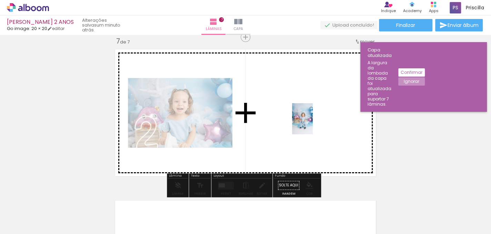
drag, startPoint x: 358, startPoint y: 215, endPoint x: 313, endPoint y: 124, distance: 101.9
click at [313, 124] on quentale-workspace at bounding box center [245, 117] width 491 height 234
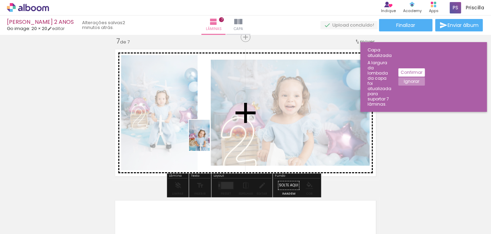
drag, startPoint x: 404, startPoint y: 217, endPoint x: 210, endPoint y: 140, distance: 208.9
click at [210, 140] on quentale-workspace at bounding box center [245, 117] width 491 height 234
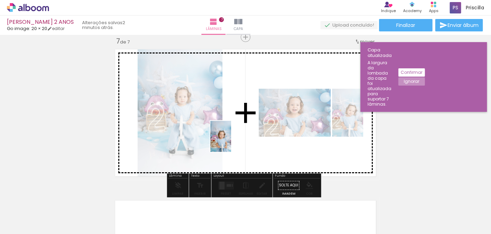
drag, startPoint x: 441, startPoint y: 214, endPoint x: 231, endPoint y: 141, distance: 221.9
click at [231, 141] on quentale-workspace at bounding box center [245, 117] width 491 height 234
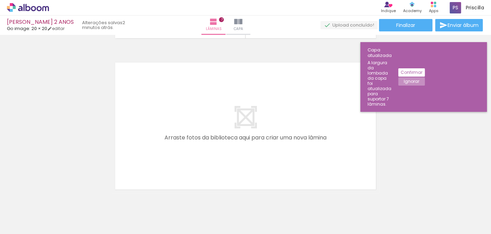
scroll to position [0, 831]
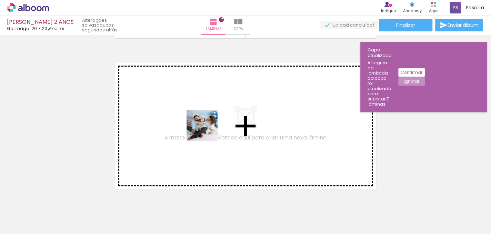
drag, startPoint x: 203, startPoint y: 215, endPoint x: 206, endPoint y: 128, distance: 87.3
click at [206, 128] on quentale-workspace at bounding box center [245, 117] width 491 height 234
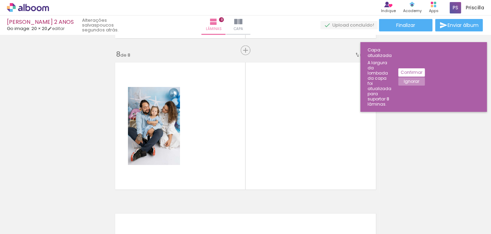
scroll to position [1066, 0]
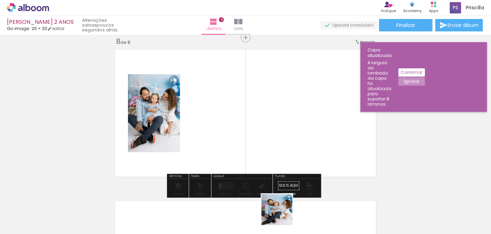
scroll to position [0, 831]
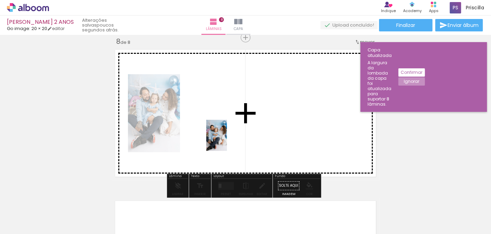
drag, startPoint x: 282, startPoint y: 214, endPoint x: 227, endPoint y: 140, distance: 92.4
click at [227, 140] on quentale-workspace at bounding box center [245, 117] width 491 height 234
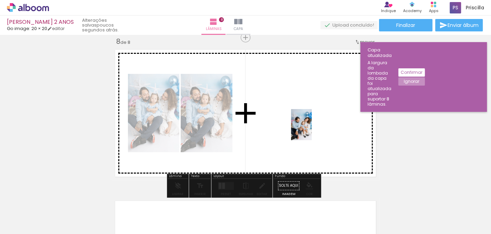
drag, startPoint x: 328, startPoint y: 219, endPoint x: 311, endPoint y: 129, distance: 91.2
click at [311, 129] on quentale-workspace at bounding box center [245, 117] width 491 height 234
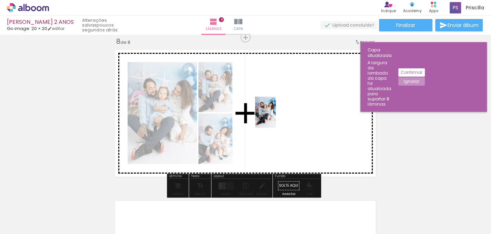
drag, startPoint x: 169, startPoint y: 220, endPoint x: 276, endPoint y: 117, distance: 148.3
click at [276, 117] on quentale-workspace at bounding box center [245, 117] width 491 height 234
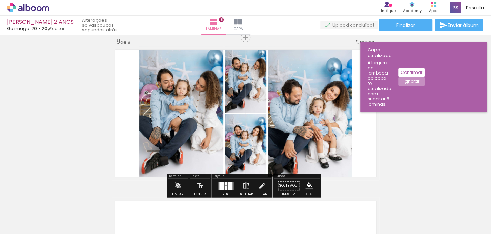
click at [228, 187] on div at bounding box center [230, 186] width 5 height 8
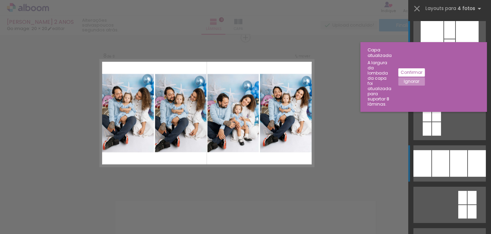
click at [462, 176] on div at bounding box center [458, 163] width 17 height 27
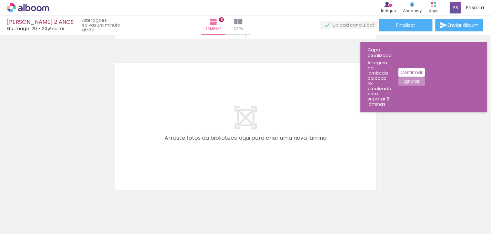
scroll to position [0, 999]
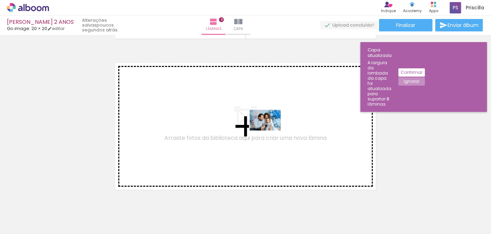
drag, startPoint x: 442, startPoint y: 214, endPoint x: 270, endPoint y: 130, distance: 191.4
click at [270, 130] on quentale-workspace at bounding box center [245, 117] width 491 height 234
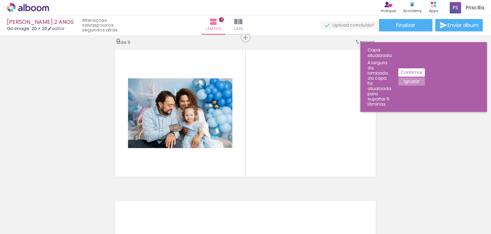
scroll to position [0, 1128]
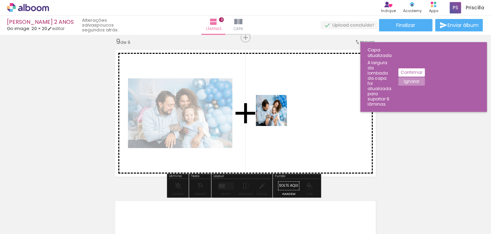
drag, startPoint x: 373, startPoint y: 214, endPoint x: 424, endPoint y: 230, distance: 53.9
click at [269, 102] on quentale-workspace at bounding box center [245, 117] width 491 height 234
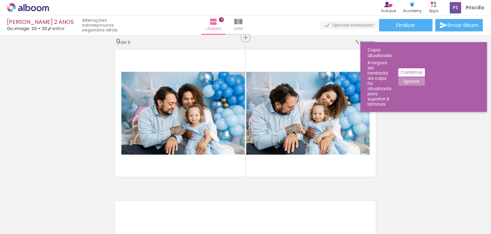
scroll to position [0, 1128]
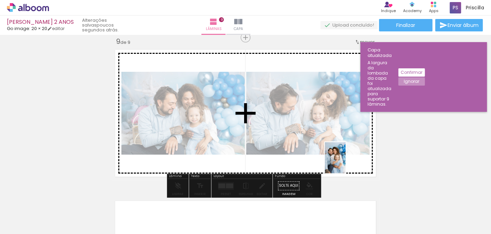
drag, startPoint x: 419, startPoint y: 218, endPoint x: 346, endPoint y: 163, distance: 91.6
click at [346, 163] on quentale-workspace at bounding box center [245, 117] width 491 height 234
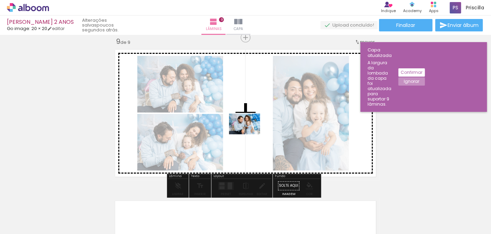
drag, startPoint x: 296, startPoint y: 213, endPoint x: 250, endPoint y: 134, distance: 91.3
click at [250, 134] on quentale-workspace at bounding box center [245, 117] width 491 height 234
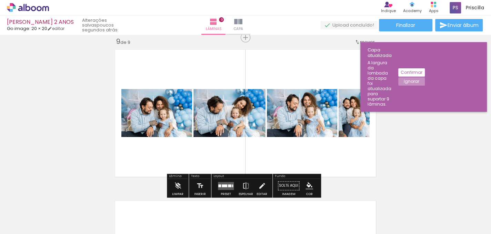
click at [222, 187] on quentale-layouter at bounding box center [226, 186] width 16 height 8
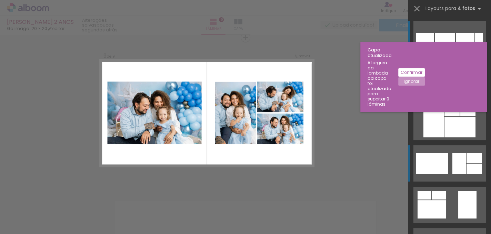
click at [452, 160] on div at bounding box center [458, 163] width 13 height 21
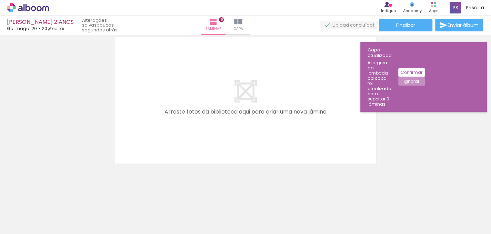
scroll to position [0, 1962]
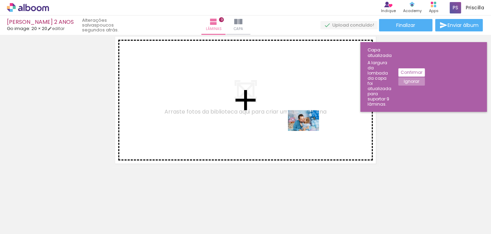
drag, startPoint x: 432, startPoint y: 217, endPoint x: 309, endPoint y: 131, distance: 150.8
click at [309, 131] on quentale-workspace at bounding box center [245, 117] width 491 height 234
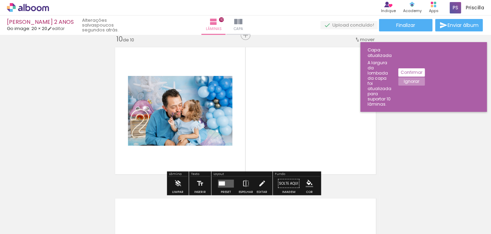
scroll to position [1368, 0]
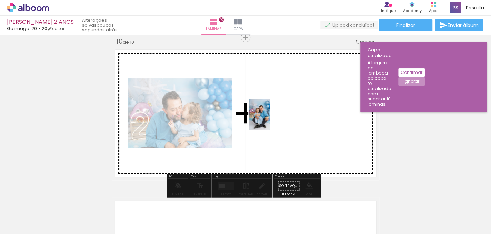
drag, startPoint x: 271, startPoint y: 215, endPoint x: 270, endPoint y: 120, distance: 95.5
click at [270, 120] on quentale-workspace at bounding box center [245, 117] width 491 height 234
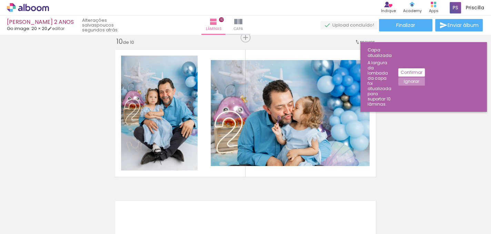
scroll to position [0, 1603]
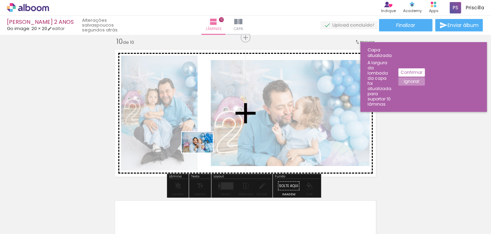
scroll to position [0, 1603]
drag, startPoint x: 208, startPoint y: 214, endPoint x: 202, endPoint y: 152, distance: 62.0
click at [202, 152] on quentale-workspace at bounding box center [245, 117] width 491 height 234
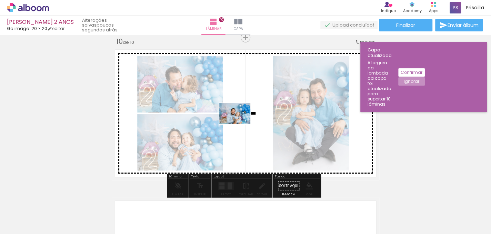
drag, startPoint x: 170, startPoint y: 216, endPoint x: 240, endPoint y: 124, distance: 115.7
click at [240, 124] on quentale-workspace at bounding box center [245, 117] width 491 height 234
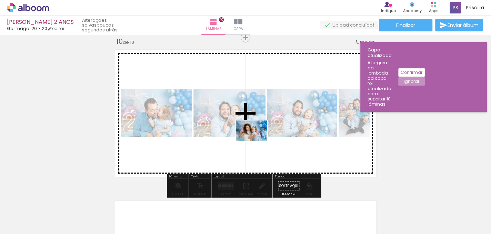
drag, startPoint x: 290, startPoint y: 221, endPoint x: 257, endPoint y: 141, distance: 86.4
click at [257, 141] on quentale-workspace at bounding box center [245, 117] width 491 height 234
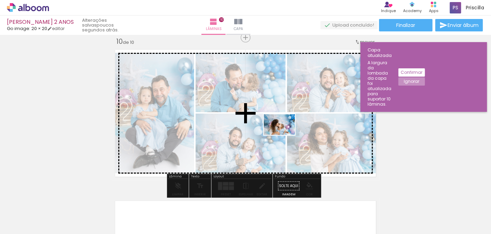
drag, startPoint x: 446, startPoint y: 218, endPoint x: 284, endPoint y: 135, distance: 181.4
click at [284, 135] on quentale-workspace at bounding box center [245, 117] width 491 height 234
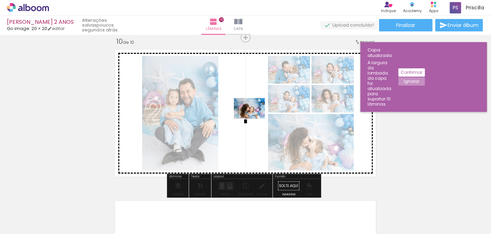
drag, startPoint x: 471, startPoint y: 216, endPoint x: 254, endPoint y: 119, distance: 237.2
click at [254, 119] on quentale-workspace at bounding box center [245, 117] width 491 height 234
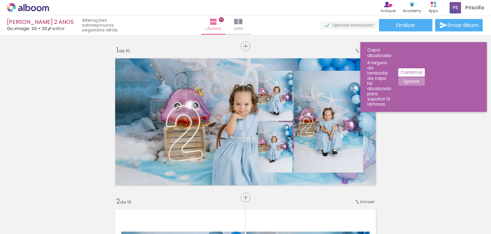
click at [200, 129] on quentale-workspace at bounding box center [245, 117] width 491 height 234
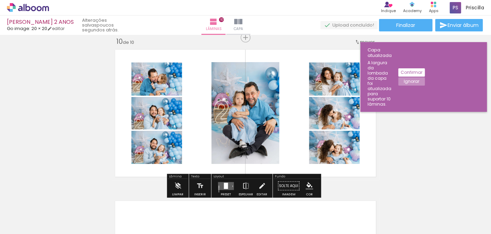
scroll to position [0, 1603]
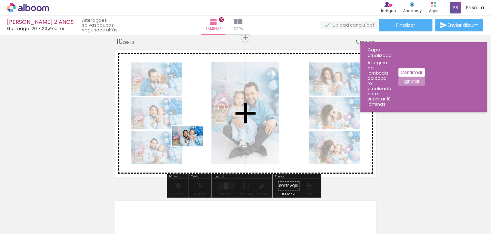
drag, startPoint x: 247, startPoint y: 211, endPoint x: 193, endPoint y: 146, distance: 84.9
click at [193, 146] on quentale-workspace at bounding box center [245, 117] width 491 height 234
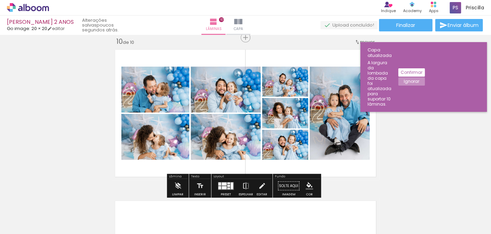
click at [222, 182] on quentale-layouter at bounding box center [226, 186] width 16 height 8
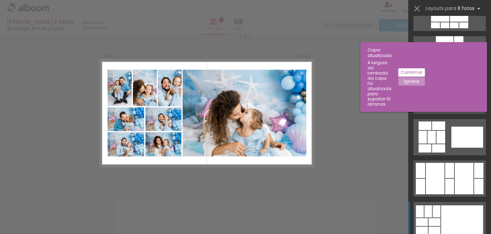
scroll to position [1345, 0]
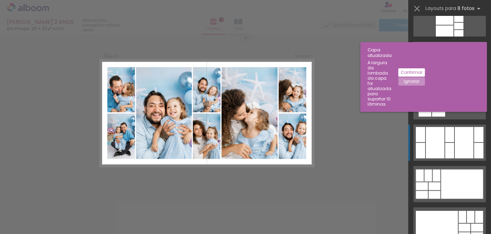
click at [455, 140] on div at bounding box center [464, 142] width 19 height 31
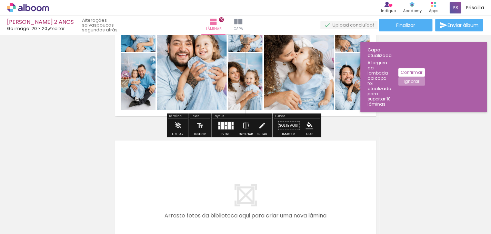
scroll to position [1394, 0]
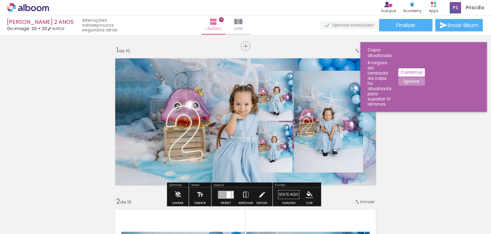
click at [202, 143] on quentale-layouter at bounding box center [246, 122] width 268 height 134
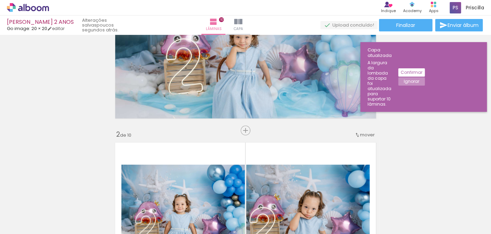
scroll to position [69, 0]
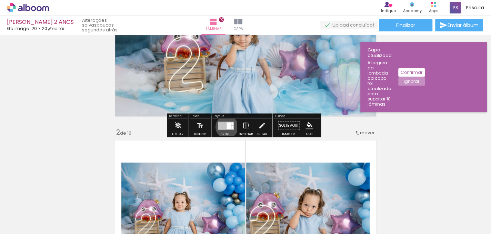
click at [227, 127] on div at bounding box center [229, 125] width 4 height 7
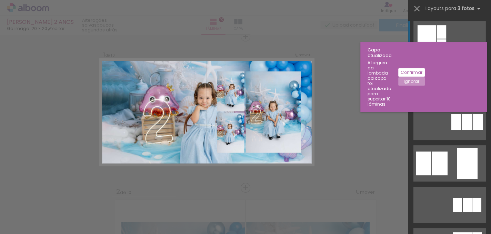
scroll to position [9, 0]
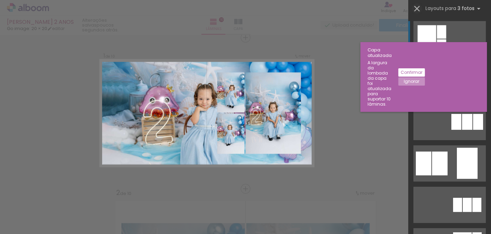
click at [416, 8] on iron-icon at bounding box center [417, 9] width 10 height 10
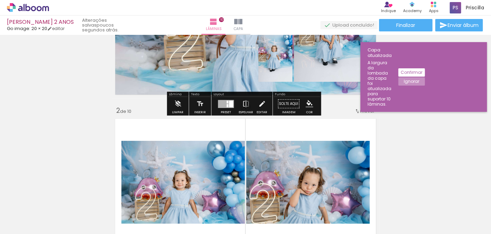
scroll to position [43, 0]
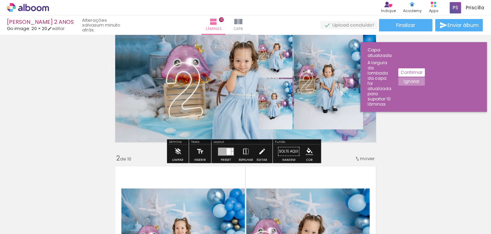
click at [219, 151] on div at bounding box center [226, 151] width 16 height 8
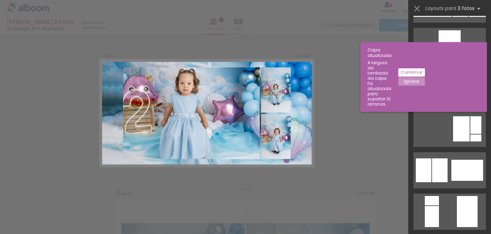
scroll to position [1483, 0]
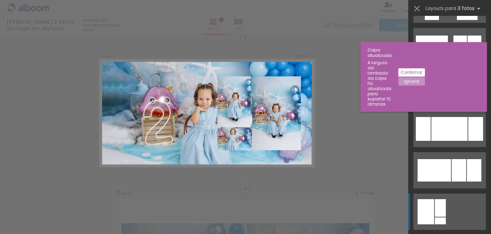
click at [445, 211] on quentale-layouter at bounding box center [449, 211] width 72 height 36
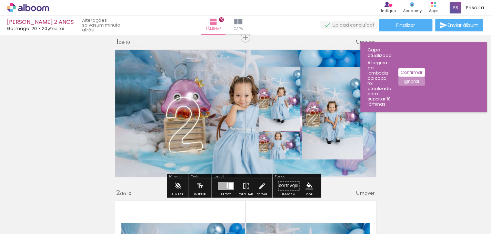
click at [171, 90] on quentale-layouter at bounding box center [246, 113] width 268 height 134
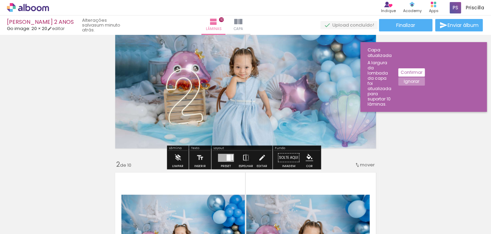
scroll to position [0, 0]
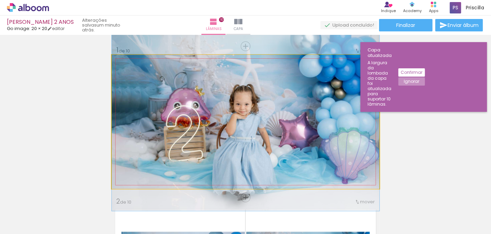
click at [218, 117] on quentale-photo at bounding box center [246, 122] width 268 height 134
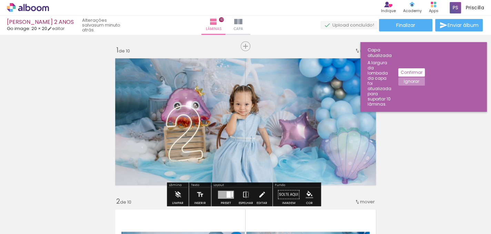
click at [218, 117] on quentale-photo at bounding box center [246, 122] width 268 height 134
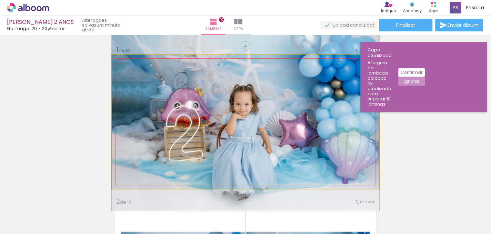
click at [218, 117] on quentale-photo at bounding box center [246, 122] width 268 height 134
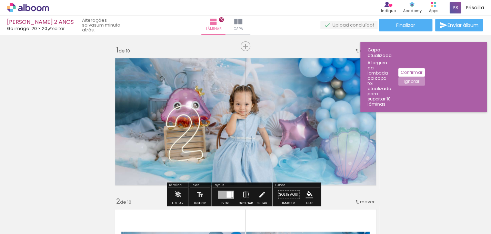
scroll to position [34, 0]
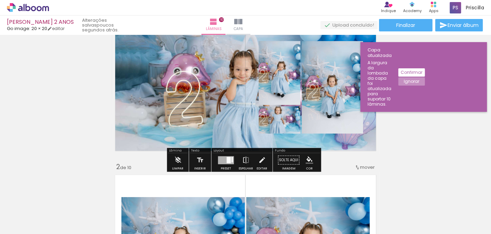
click at [150, 87] on quentale-layouter at bounding box center [246, 87] width 268 height 134
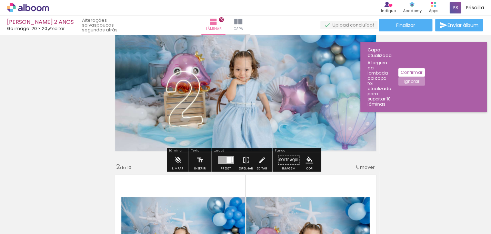
click at [150, 87] on quentale-photo at bounding box center [246, 87] width 268 height 134
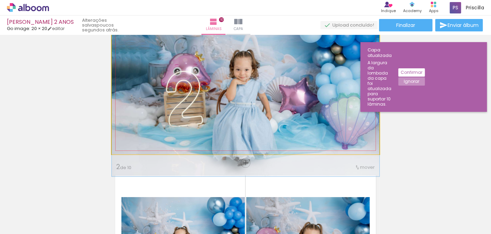
click at [150, 87] on quentale-photo at bounding box center [246, 87] width 268 height 134
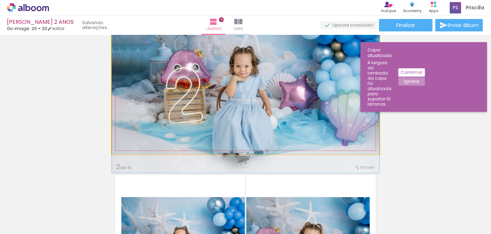
drag, startPoint x: 149, startPoint y: 87, endPoint x: 132, endPoint y: 84, distance: 16.9
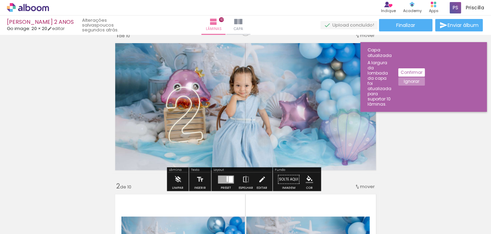
scroll to position [0, 0]
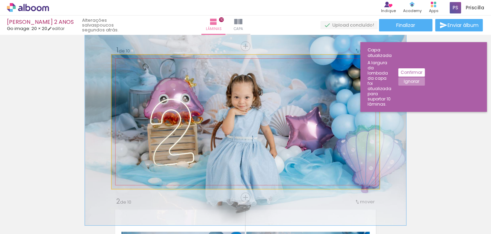
drag, startPoint x: 135, startPoint y: 72, endPoint x: 140, endPoint y: 74, distance: 5.1
click at [140, 74] on div at bounding box center [143, 72] width 6 height 6
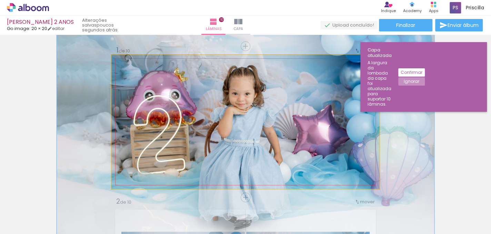
drag, startPoint x: 139, startPoint y: 74, endPoint x: 144, endPoint y: 75, distance: 5.6
click at [144, 75] on div at bounding box center [149, 72] width 11 height 11
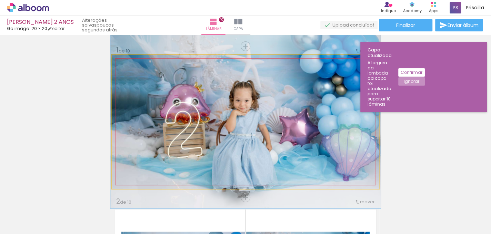
drag, startPoint x: 144, startPoint y: 73, endPoint x: 132, endPoint y: 73, distance: 11.4
type paper-slider "100"
click at [133, 73] on div at bounding box center [138, 72] width 11 height 11
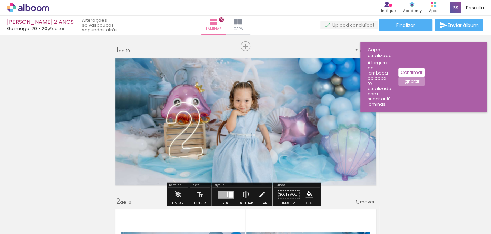
click at [175, 72] on iron-icon at bounding box center [177, 72] width 7 height 7
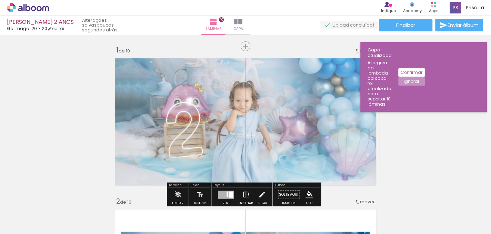
drag, startPoint x: 212, startPoint y: 73, endPoint x: 205, endPoint y: 75, distance: 7.7
type paper-slider "70"
click at [205, 75] on div at bounding box center [205, 72] width 11 height 11
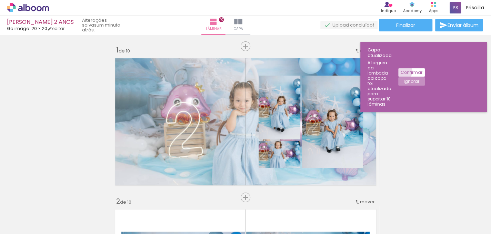
click at [0, 0] on slot "Confirmar" at bounding box center [0, 0] width 0 height 0
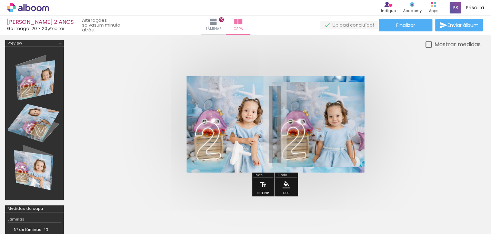
click at [242, 116] on quentale-photo at bounding box center [238, 124] width 103 height 96
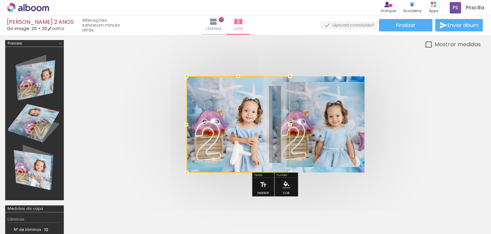
scroll to position [1483, 0]
click at [309, 77] on quentale-photo at bounding box center [318, 124] width 91 height 96
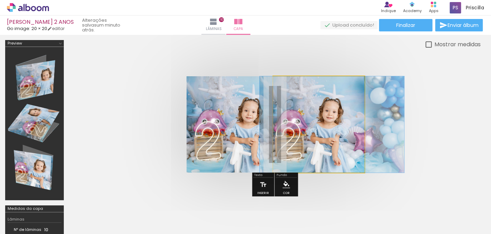
drag, startPoint x: 309, startPoint y: 79, endPoint x: 349, endPoint y: 132, distance: 66.3
click at [0, 0] on slot at bounding box center [0, 0] width 0 height 0
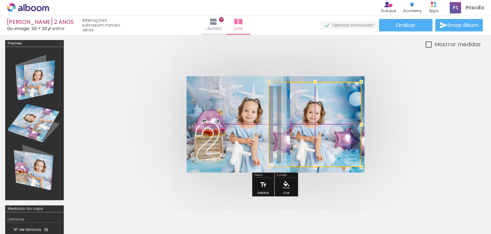
drag, startPoint x: 333, startPoint y: 126, endPoint x: 338, endPoint y: 130, distance: 7.1
click at [338, 130] on div at bounding box center [315, 124] width 92 height 85
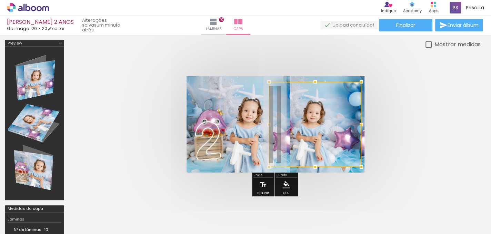
drag, startPoint x: 338, startPoint y: 130, endPoint x: 402, endPoint y: 90, distance: 76.1
click at [402, 90] on quentale-cover at bounding box center [275, 124] width 357 height 96
click at [335, 102] on div at bounding box center [315, 124] width 92 height 85
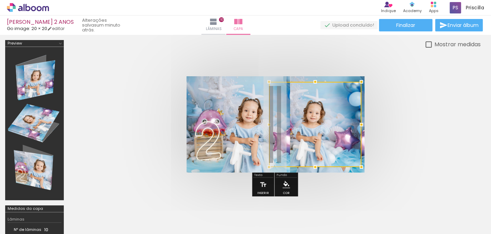
click at [391, 118] on quentale-cover at bounding box center [275, 124] width 357 height 96
click at [305, 127] on div at bounding box center [315, 124] width 92 height 85
click at [431, 127] on quentale-cover at bounding box center [275, 124] width 357 height 96
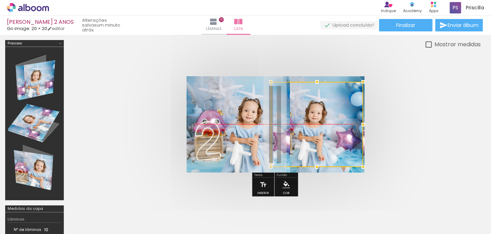
drag, startPoint x: 336, startPoint y: 134, endPoint x: 334, endPoint y: 118, distance: 16.7
click at [441, 124] on quentale-cover at bounding box center [275, 124] width 357 height 96
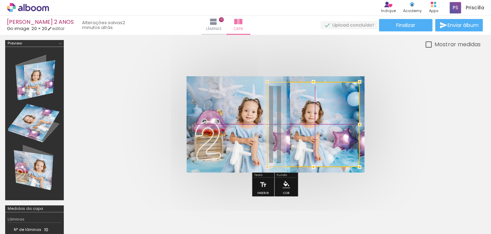
drag, startPoint x: 320, startPoint y: 122, endPoint x: 313, endPoint y: 135, distance: 14.5
click at [313, 135] on div at bounding box center [313, 124] width 92 height 85
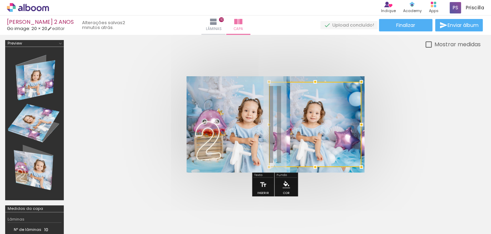
click at [282, 184] on iron-icon "color picker" at bounding box center [286, 185] width 8 height 8
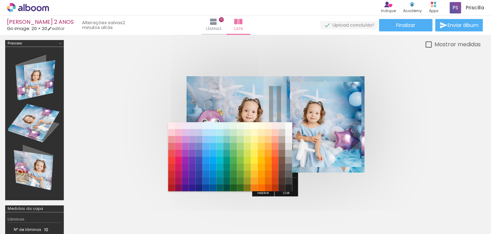
click at [451, 146] on quentale-cover at bounding box center [275, 124] width 357 height 96
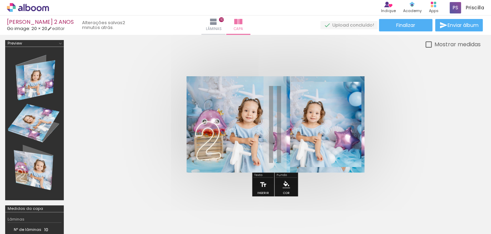
click at [262, 182] on iron-icon at bounding box center [263, 185] width 8 height 14
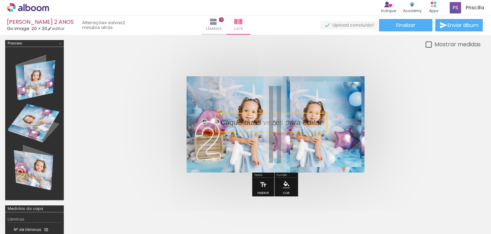
click at [408, 121] on quentale-cover at bounding box center [275, 124] width 357 height 96
click at [274, 126] on p at bounding box center [276, 122] width 112 height 11
click at [440, 121] on quentale-cover at bounding box center [275, 124] width 357 height 96
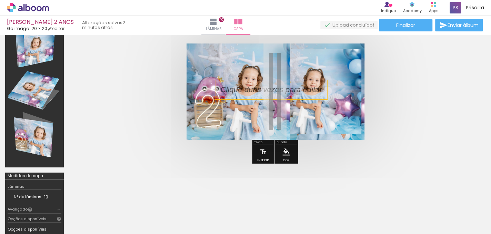
scroll to position [69, 0]
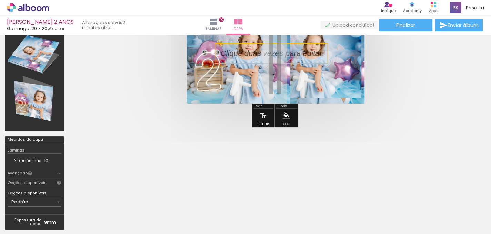
click at [327, 136] on quentale-cover-editor at bounding box center [275, 102] width 412 height 263
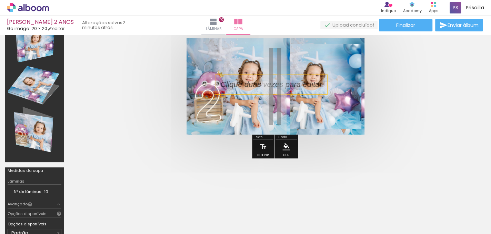
scroll to position [0, 0]
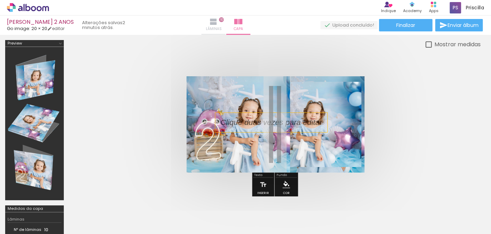
click at [218, 20] on iron-icon at bounding box center [213, 22] width 8 height 8
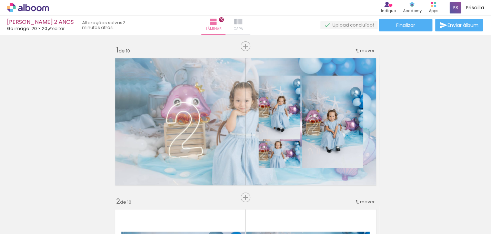
click at [242, 21] on iron-icon at bounding box center [238, 22] width 8 height 8
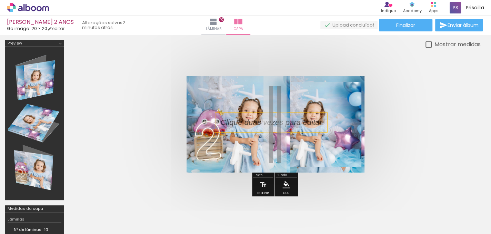
drag, startPoint x: 327, startPoint y: 144, endPoint x: 336, endPoint y: 136, distance: 12.2
click at [358, 154] on album-spread at bounding box center [275, 124] width 177 height 96
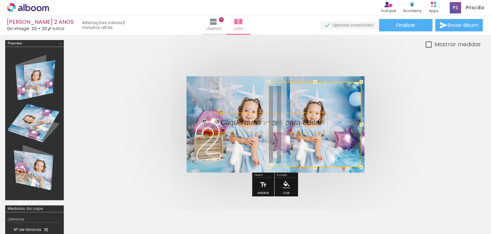
click at [297, 119] on div at bounding box center [315, 124] width 92 height 85
click at [293, 121] on div at bounding box center [315, 124] width 92 height 85
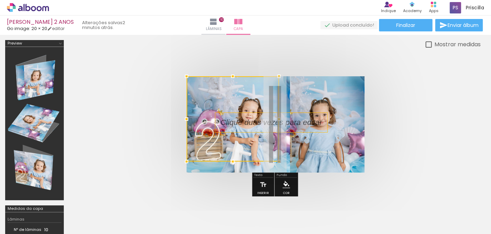
drag, startPoint x: 290, startPoint y: 122, endPoint x: 14, endPoint y: 70, distance: 281.1
click at [33, 74] on div at bounding box center [245, 172] width 491 height 274
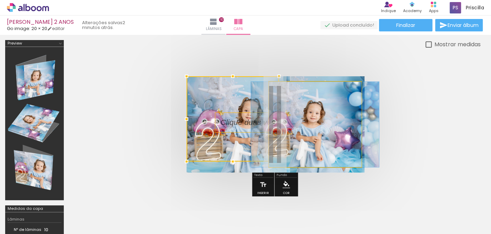
click at [331, 101] on quentale-photo at bounding box center [315, 124] width 92 height 85
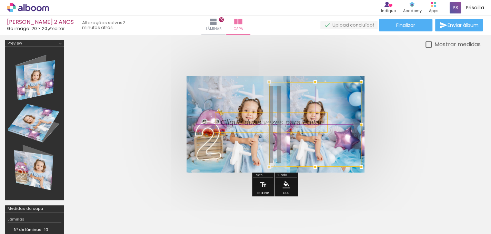
click at [316, 107] on div at bounding box center [315, 124] width 92 height 85
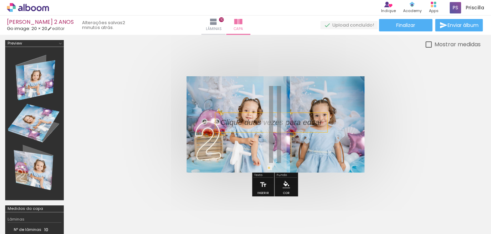
drag, startPoint x: 362, startPoint y: 81, endPoint x: 131, endPoint y: 181, distance: 251.6
click at [134, 181] on div at bounding box center [275, 124] width 412 height 151
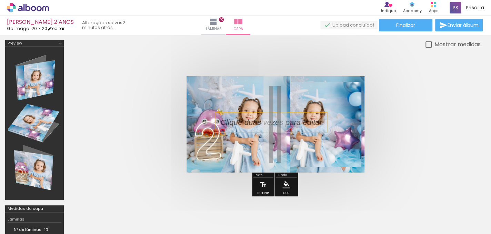
click at [56, 29] on link "editar" at bounding box center [55, 29] width 17 height 6
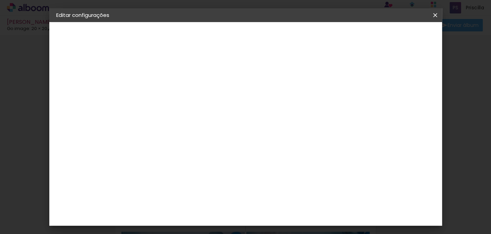
click at [321, 38] on span "Salvar configurações" at bounding box center [303, 39] width 37 height 10
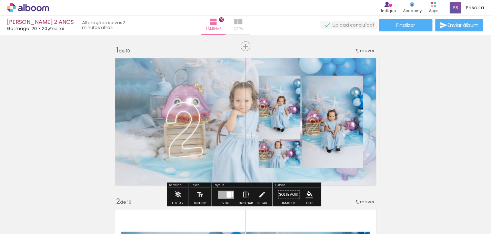
click at [242, 24] on iron-icon at bounding box center [238, 22] width 8 height 8
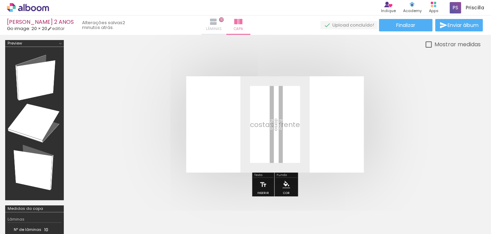
click at [218, 22] on iron-icon at bounding box center [213, 22] width 8 height 8
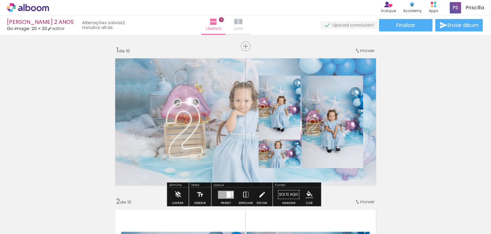
click at [250, 29] on paper-button "Capa" at bounding box center [238, 25] width 24 height 19
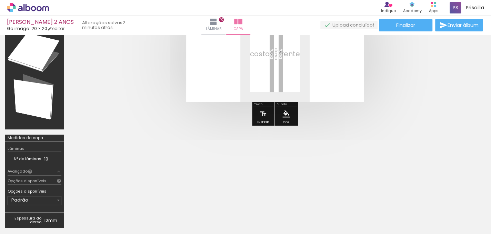
scroll to position [34, 0]
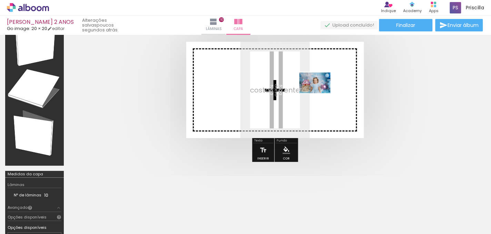
scroll to position [1483, 0]
click at [320, 93] on quentale-workspace at bounding box center [245, 117] width 491 height 234
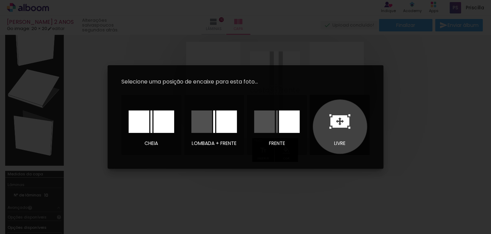
click at [340, 127] on icon at bounding box center [339, 121] width 19 height 12
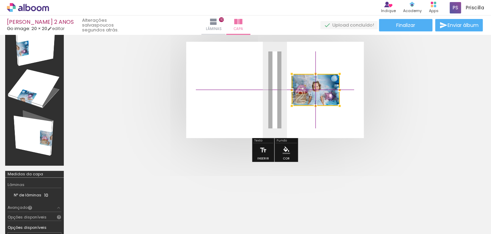
drag, startPoint x: 288, startPoint y: 91, endPoint x: 329, endPoint y: 90, distance: 41.4
click at [329, 90] on div at bounding box center [316, 90] width 48 height 32
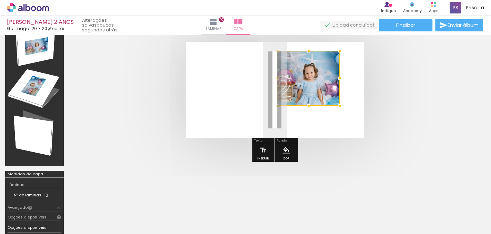
drag, startPoint x: 292, startPoint y: 74, endPoint x: 278, endPoint y: 52, distance: 26.7
click at [278, 52] on div at bounding box center [278, 51] width 14 height 14
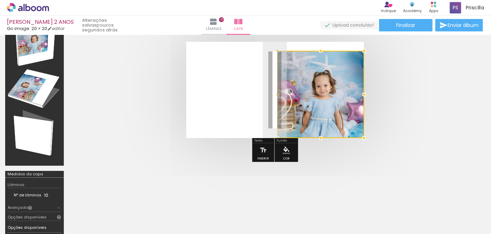
drag, startPoint x: 339, startPoint y: 106, endPoint x: 363, endPoint y: 140, distance: 41.6
click at [363, 140] on div at bounding box center [364, 138] width 14 height 14
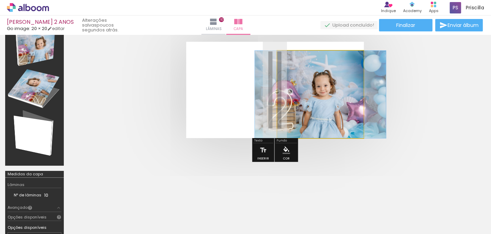
click at [321, 78] on quentale-photo at bounding box center [320, 94] width 86 height 87
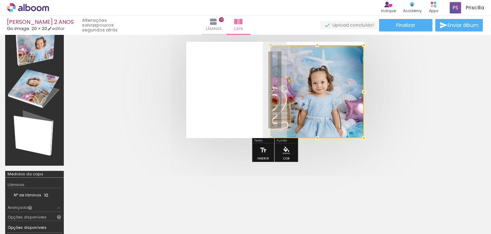
drag, startPoint x: 277, startPoint y: 49, endPoint x: 271, endPoint y: 23, distance: 26.7
click at [271, 0] on div "SARAH 2 ANOS Go image: 20 × 20 editar poucos segundos atrás. Lâminas 10 Capa Fi…" at bounding box center [245, 0] width 491 height 0
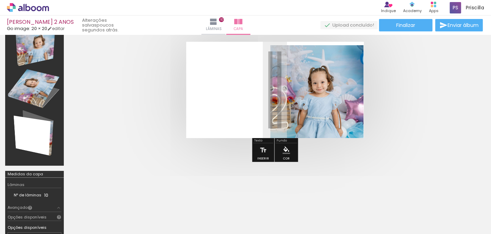
click at [318, 81] on quentale-photo at bounding box center [316, 91] width 93 height 93
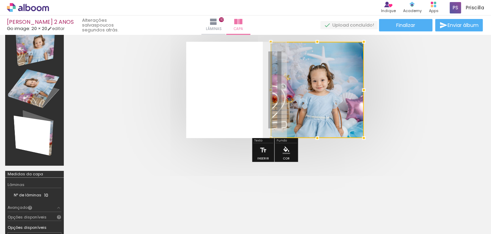
drag, startPoint x: 316, startPoint y: 45, endPoint x: 317, endPoint y: 60, distance: 15.5
click at [317, 60] on div at bounding box center [317, 90] width 93 height 96
drag, startPoint x: 330, startPoint y: 89, endPoint x: 347, endPoint y: 91, distance: 17.0
click at [347, 91] on div at bounding box center [317, 90] width 93 height 96
drag, startPoint x: 317, startPoint y: 98, endPoint x: 343, endPoint y: 101, distance: 27.1
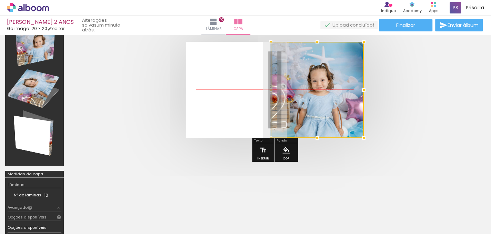
click at [343, 101] on div at bounding box center [317, 90] width 93 height 96
click at [331, 103] on div at bounding box center [317, 90] width 93 height 96
drag, startPoint x: 316, startPoint y: 102, endPoint x: 354, endPoint y: 105, distance: 39.1
click at [352, 105] on div at bounding box center [317, 90] width 93 height 96
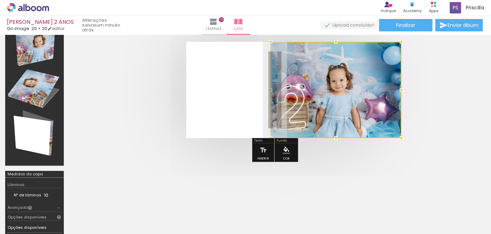
drag, startPoint x: 363, startPoint y: 89, endPoint x: 375, endPoint y: 92, distance: 12.9
click at [375, 92] on div at bounding box center [336, 90] width 131 height 96
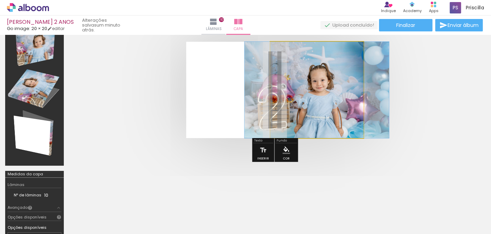
click at [354, 92] on quentale-photo at bounding box center [316, 90] width 93 height 96
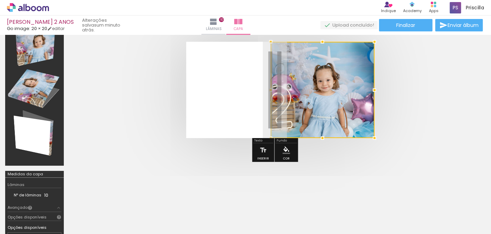
drag, startPoint x: 364, startPoint y: 91, endPoint x: 390, endPoint y: 96, distance: 26.3
click at [390, 96] on quentale-cover at bounding box center [275, 90] width 357 height 96
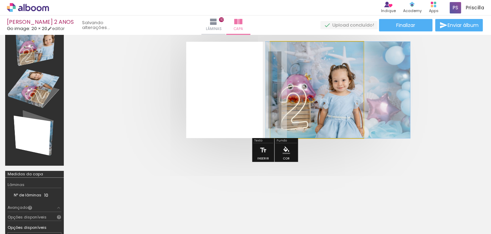
drag, startPoint x: 327, startPoint y: 96, endPoint x: 348, endPoint y: 105, distance: 23.0
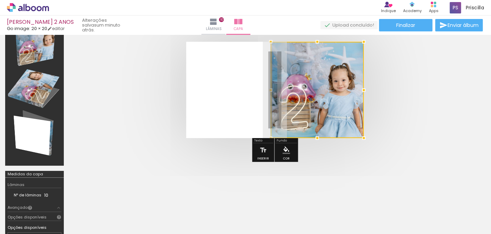
click at [422, 110] on quentale-cover at bounding box center [275, 90] width 357 height 96
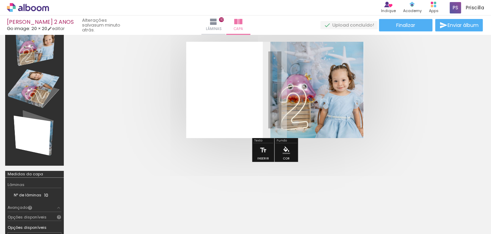
click at [221, 95] on quentale-layouter at bounding box center [275, 90] width 178 height 96
click at [382, 173] on quentale-cover-editor at bounding box center [275, 137] width 412 height 263
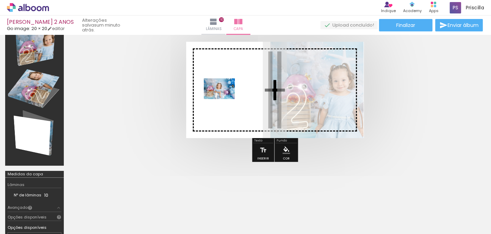
drag, startPoint x: 379, startPoint y: 216, endPoint x: 224, endPoint y: 99, distance: 193.7
click at [224, 99] on quentale-workspace at bounding box center [245, 117] width 491 height 234
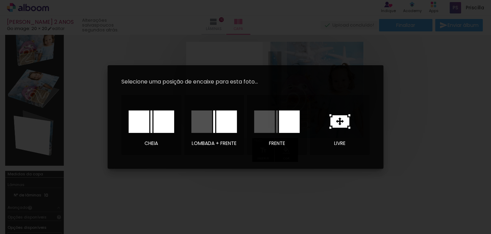
scroll to position [0, 384]
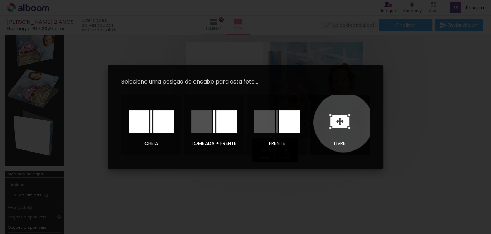
click at [343, 122] on icon at bounding box center [339, 121] width 19 height 12
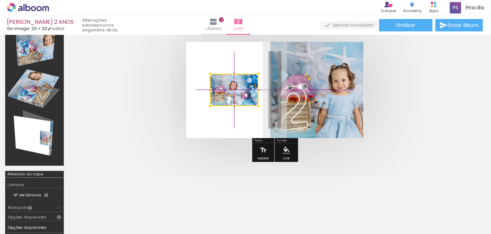
drag, startPoint x: 262, startPoint y: 87, endPoint x: 221, endPoint y: 86, distance: 41.0
click at [221, 86] on div at bounding box center [234, 90] width 48 height 32
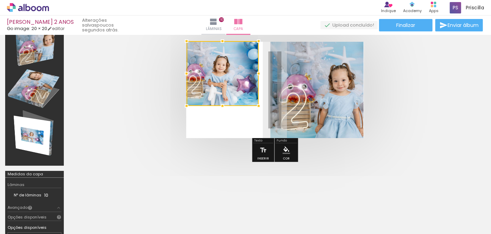
drag, startPoint x: 209, startPoint y: 73, endPoint x: 184, endPoint y: 41, distance: 41.0
click at [184, 41] on div at bounding box center [187, 41] width 14 height 14
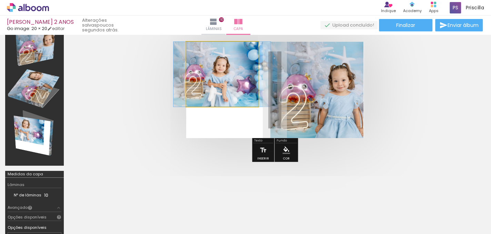
click at [242, 91] on quentale-photo at bounding box center [222, 74] width 72 height 65
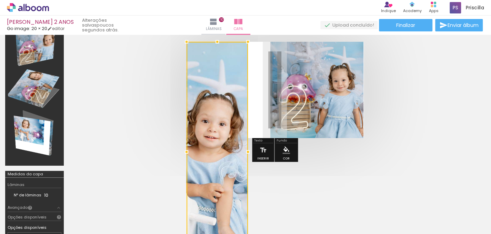
drag, startPoint x: 259, startPoint y: 107, endPoint x: 250, endPoint y: 78, distance: 30.0
click at [250, 78] on album-spread at bounding box center [275, 90] width 178 height 96
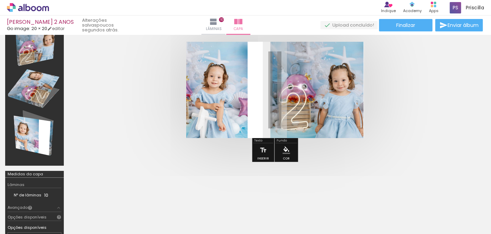
click at [228, 89] on quentale-photo at bounding box center [216, 90] width 61 height 96
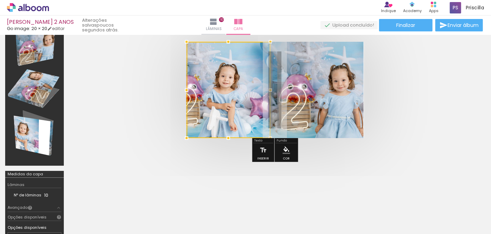
drag, startPoint x: 247, startPoint y: 91, endPoint x: 270, endPoint y: 94, distance: 22.7
click at [270, 94] on div at bounding box center [270, 90] width 14 height 14
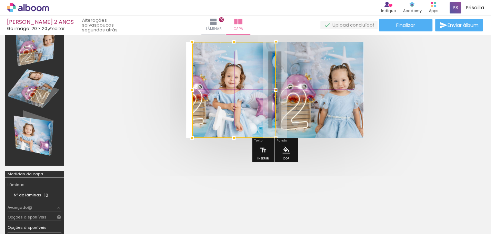
click at [233, 93] on div at bounding box center [234, 90] width 84 height 96
click at [211, 93] on div at bounding box center [234, 90] width 84 height 96
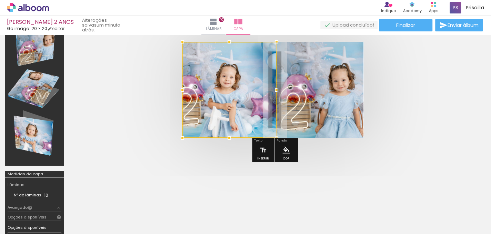
drag, startPoint x: 193, startPoint y: 90, endPoint x: 188, endPoint y: 90, distance: 5.2
click at [188, 90] on div at bounding box center [183, 90] width 14 height 14
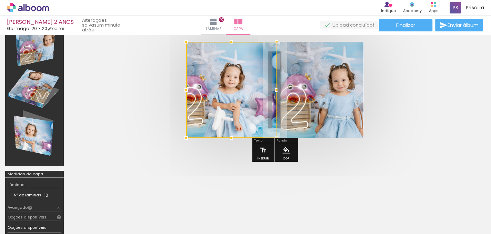
click at [229, 94] on div at bounding box center [231, 90] width 90 height 96
click at [158, 90] on quentale-cover at bounding box center [275, 90] width 357 height 96
click at [419, 100] on quentale-cover at bounding box center [275, 90] width 357 height 96
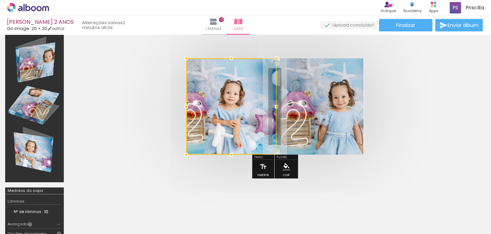
scroll to position [34, 0]
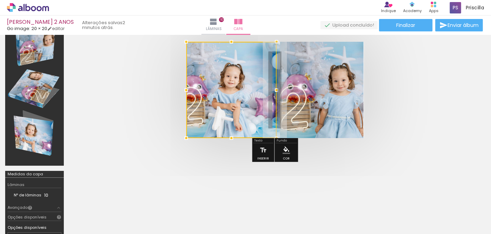
click at [357, 177] on quentale-cover-editor at bounding box center [275, 137] width 412 height 263
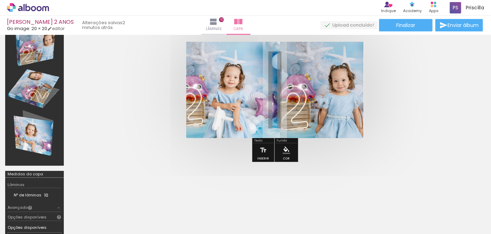
click at [297, 92] on quentale-photo at bounding box center [316, 90] width 93 height 96
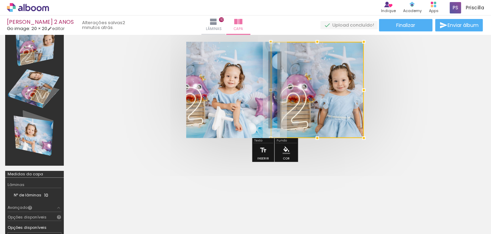
click at [324, 156] on div at bounding box center [275, 89] width 412 height 151
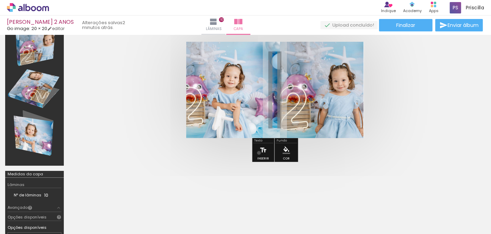
click at [259, 152] on iron-icon at bounding box center [263, 150] width 8 height 14
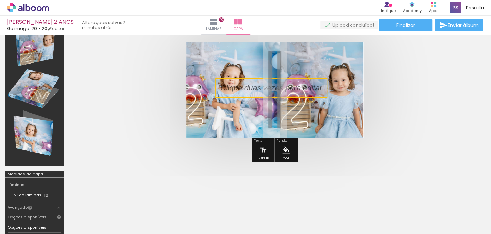
click at [272, 90] on quentale-selection at bounding box center [271, 87] width 112 height 19
type input "Sans Serif"
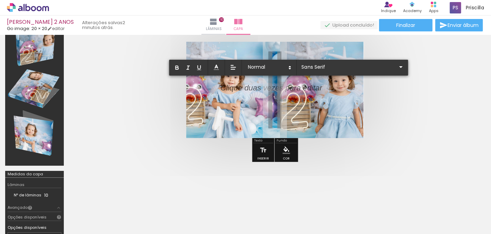
click at [272, 90] on p at bounding box center [271, 92] width 102 height 11
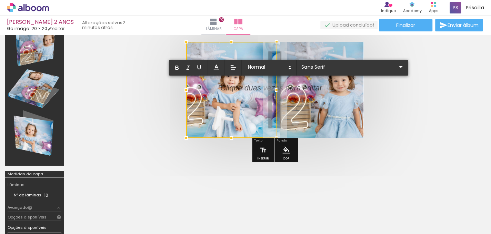
click at [290, 86] on div at bounding box center [271, 87] width 102 height 11
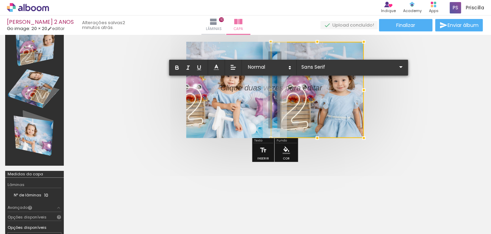
click at [430, 112] on quentale-cover at bounding box center [275, 90] width 357 height 96
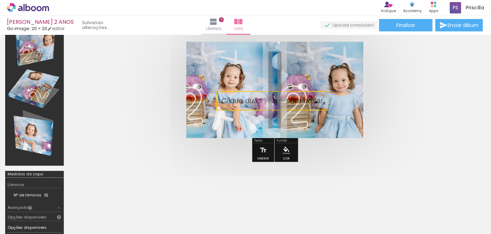
drag, startPoint x: 278, startPoint y: 87, endPoint x: 278, endPoint y: 96, distance: 9.3
click at [278, 96] on quentale-selection at bounding box center [272, 100] width 112 height 19
click at [279, 98] on quentale-selection at bounding box center [272, 100] width 112 height 19
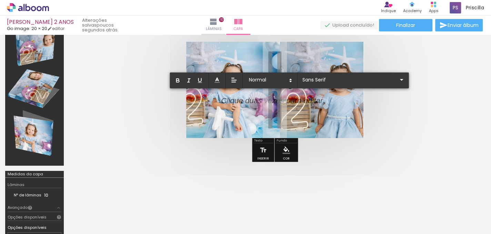
click at [279, 98] on div at bounding box center [272, 100] width 102 height 11
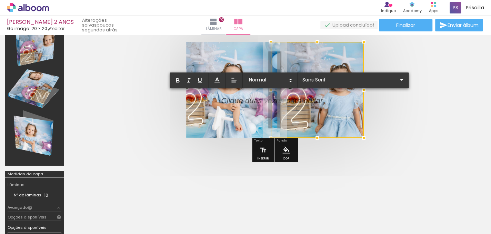
click at [253, 98] on div at bounding box center [272, 100] width 102 height 11
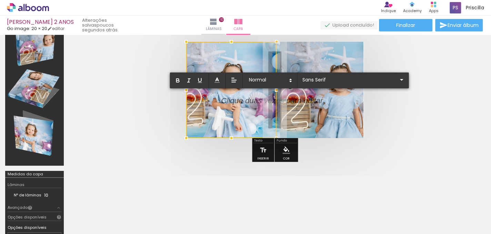
click at [254, 100] on div at bounding box center [231, 90] width 90 height 96
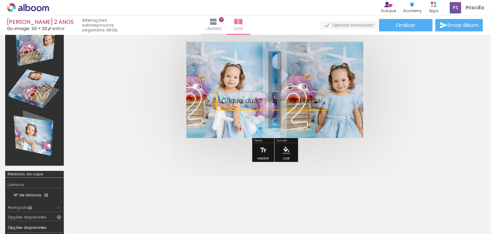
click at [306, 103] on quentale-selection at bounding box center [272, 100] width 112 height 19
